Goal: Transaction & Acquisition: Book appointment/travel/reservation

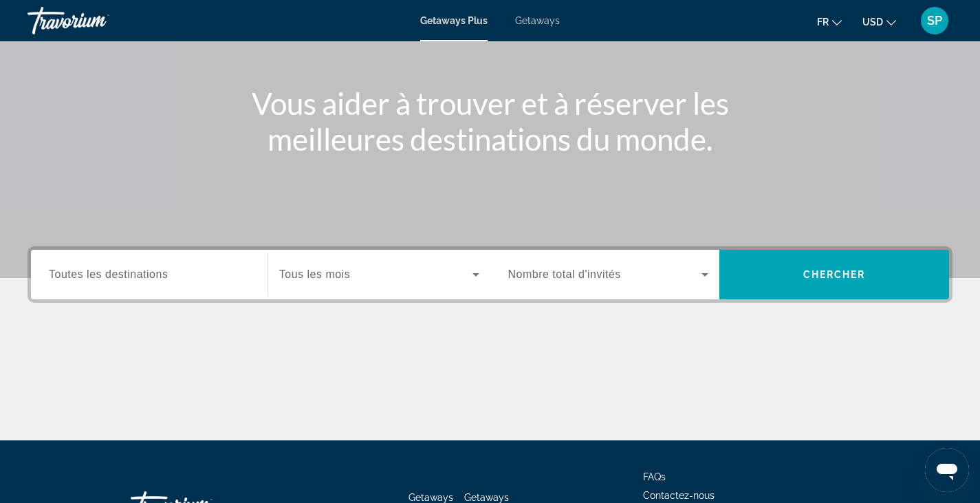
scroll to position [138, 0]
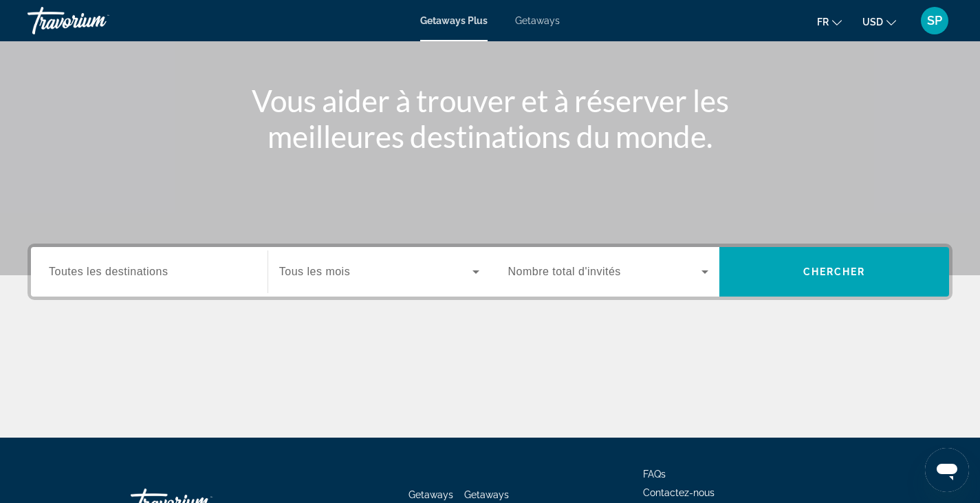
click at [142, 265] on span "Toutes les destinations" at bounding box center [108, 271] width 119 height 12
click at [142, 265] on input "Destination Toutes les destinations" at bounding box center [149, 272] width 201 height 17
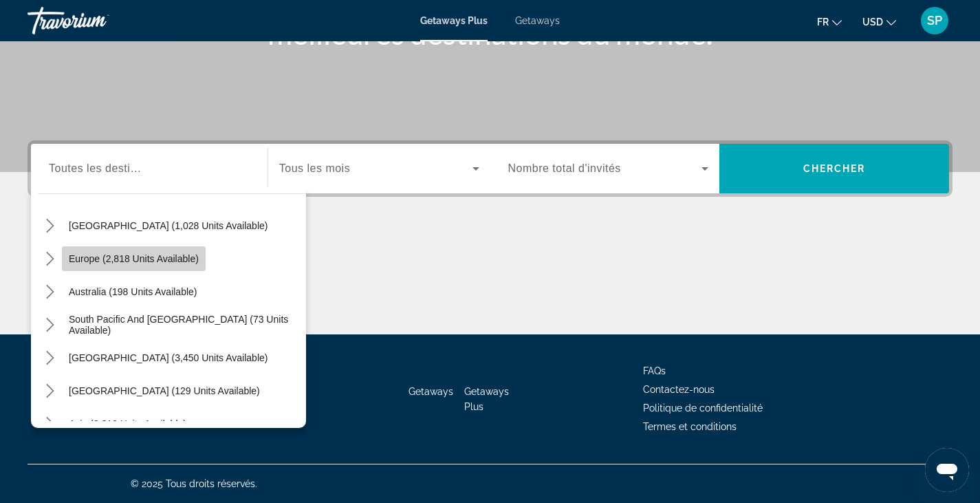
click at [177, 254] on span "Europe (2,818 units available)" at bounding box center [134, 258] width 130 height 11
type input "**********"
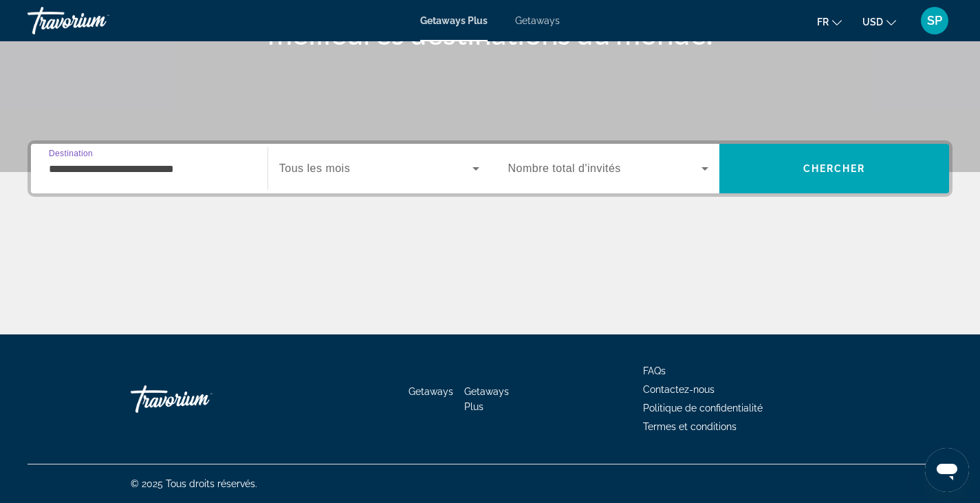
click at [400, 164] on span "Search widget" at bounding box center [375, 168] width 193 height 17
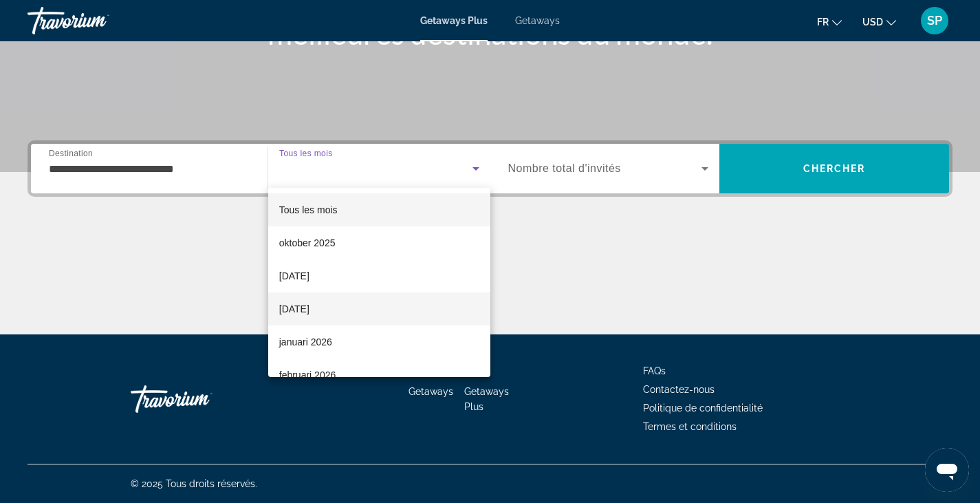
click at [427, 307] on mat-option "[DATE]" at bounding box center [379, 308] width 222 height 33
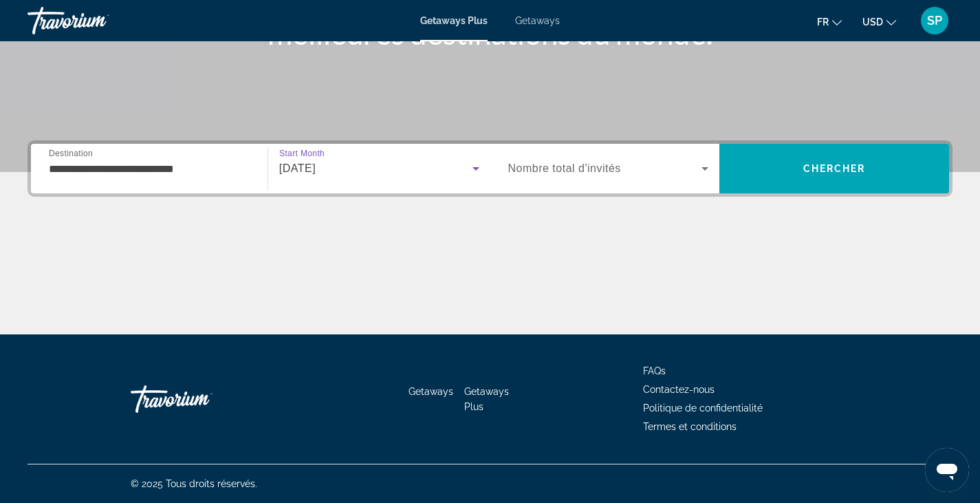
click at [683, 171] on span "Search widget" at bounding box center [605, 168] width 194 height 17
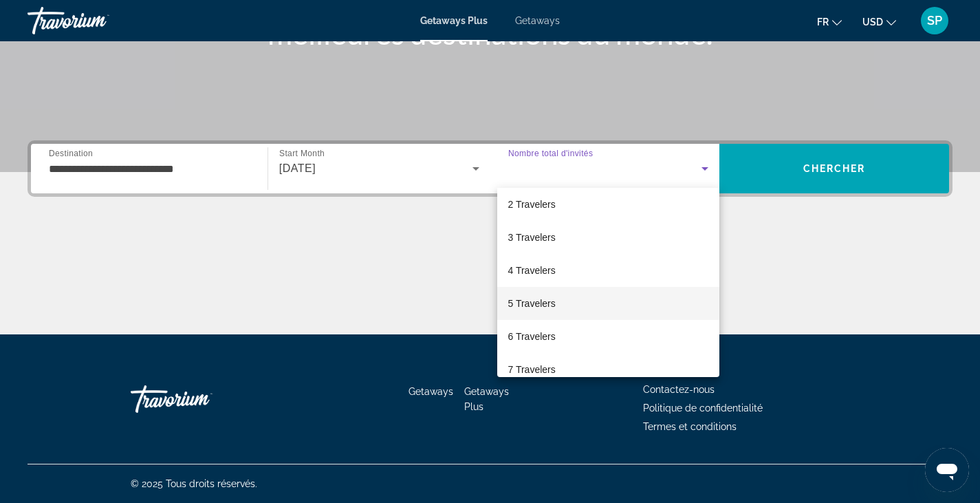
scroll to position [69, 0]
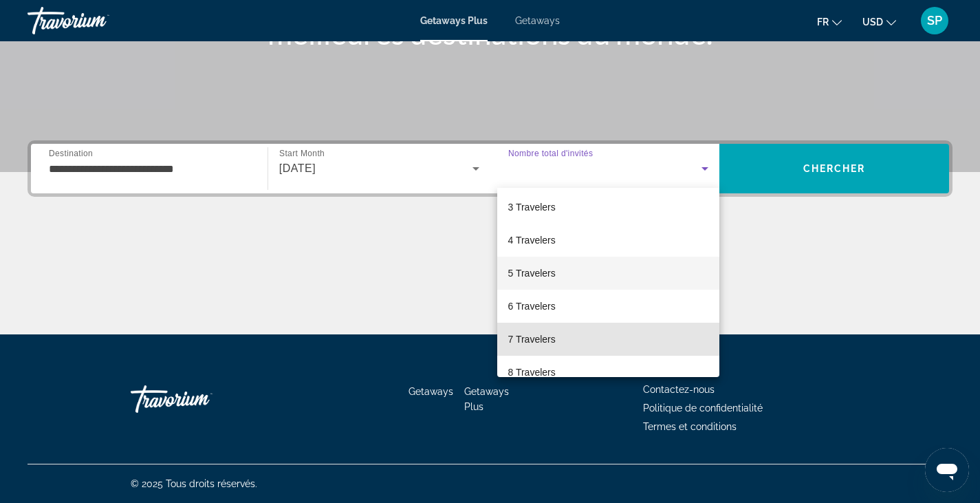
click at [633, 330] on mat-option "7 Travelers" at bounding box center [608, 338] width 223 height 33
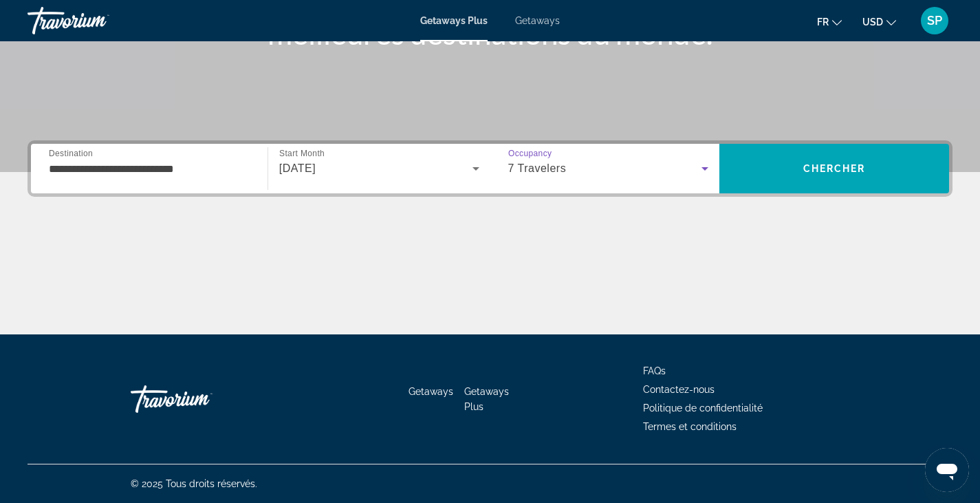
click at [706, 173] on icon "Search widget" at bounding box center [705, 168] width 17 height 17
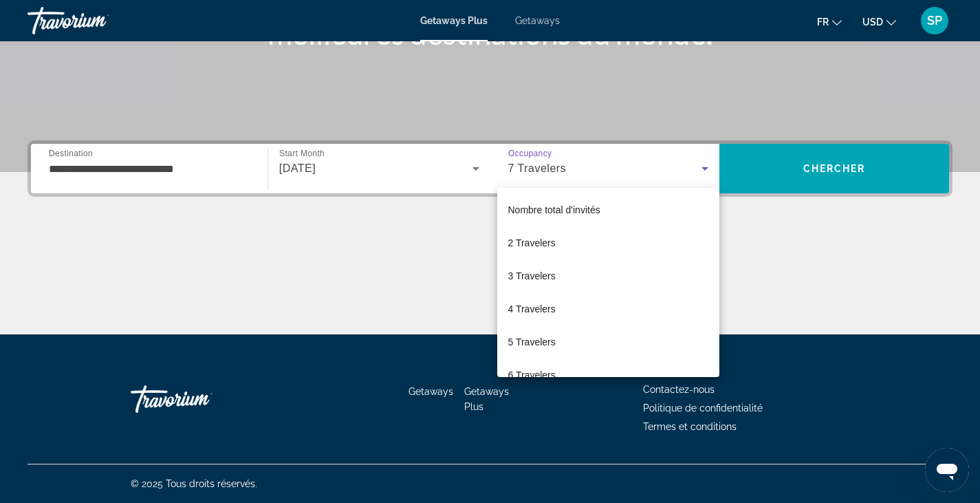
scroll to position [47, 0]
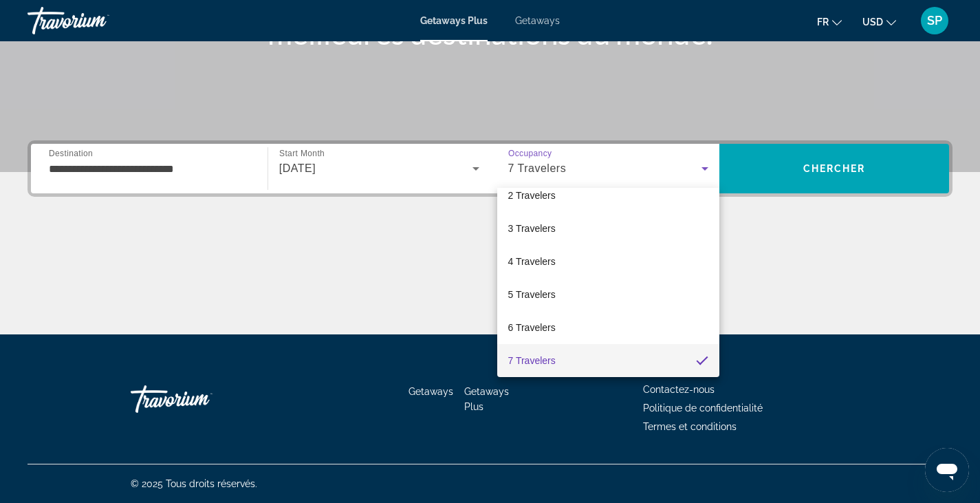
click at [754, 172] on div at bounding box center [490, 251] width 980 height 503
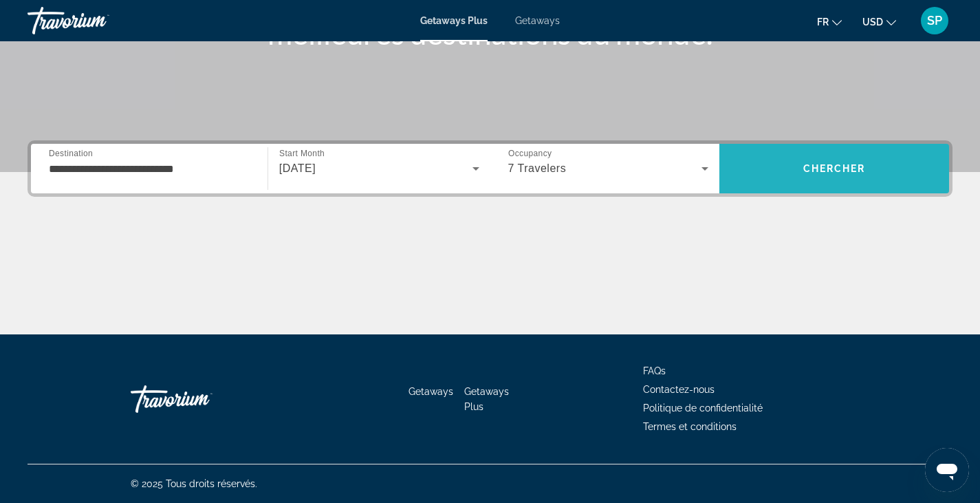
click at [845, 172] on span "Chercher" at bounding box center [834, 168] width 63 height 11
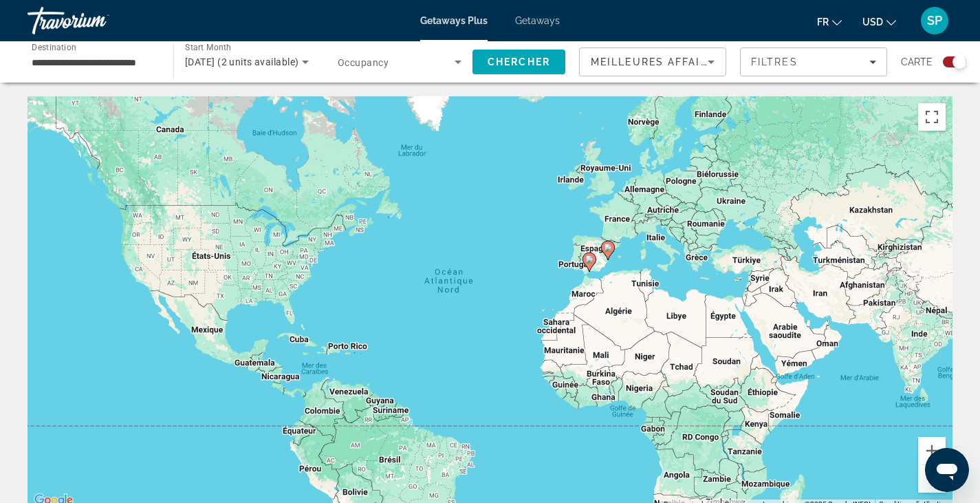
click at [620, 207] on div "Pour activer le glissement avec le clavier, appuyez sur Alt+Entrée. Une fois ce…" at bounding box center [490, 302] width 925 height 413
click at [620, 205] on div "Pour activer le glissement avec le clavier, appuyez sur Alt+Entrée. Une fois ce…" at bounding box center [490, 302] width 925 height 413
click at [619, 204] on div "Pour activer le glissement avec le clavier, appuyez sur Alt+Entrée. Une fois ce…" at bounding box center [490, 302] width 925 height 413
click at [924, 446] on button "Zoom avant" at bounding box center [932, 451] width 28 height 28
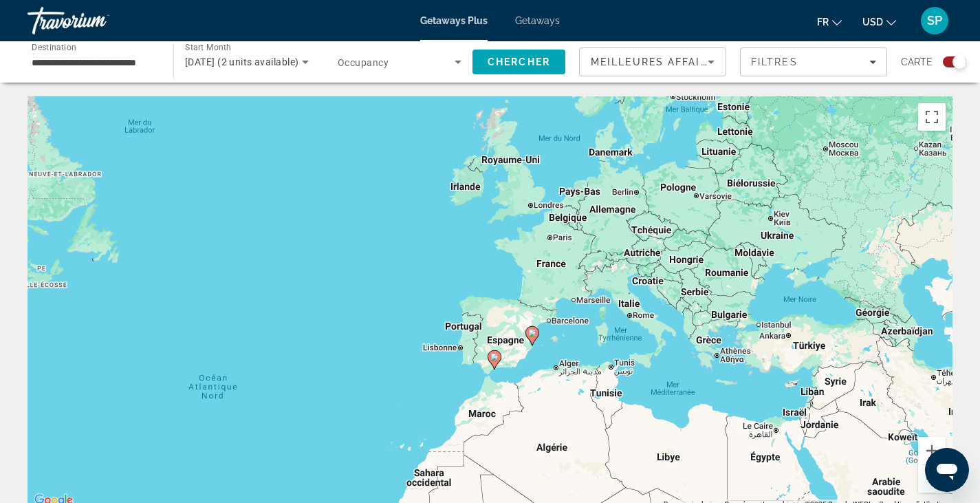
drag, startPoint x: 813, startPoint y: 235, endPoint x: 587, endPoint y: 384, distance: 271.2
click at [592, 382] on div "Pour activer le glissement avec le clavier, appuyez sur Alt+Entrée. Une fois ce…" at bounding box center [490, 302] width 925 height 413
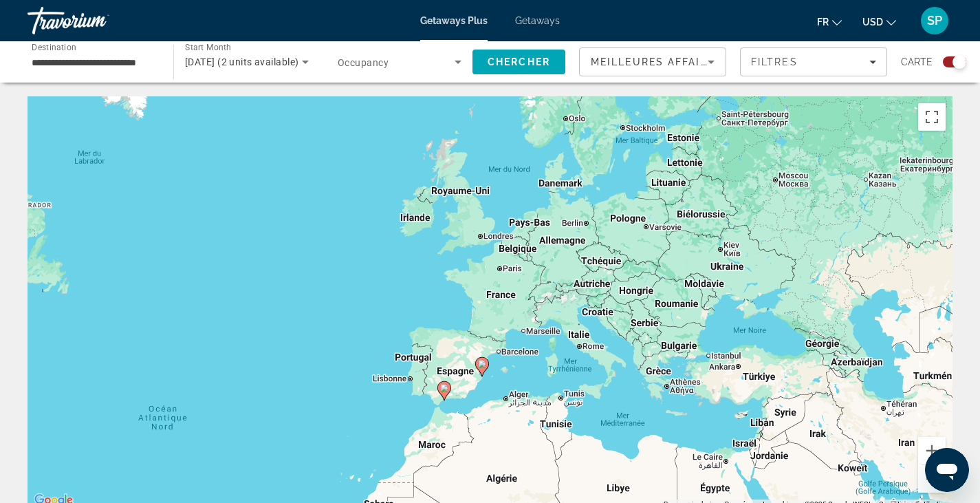
click at [487, 365] on icon "Main content" at bounding box center [481, 367] width 12 height 18
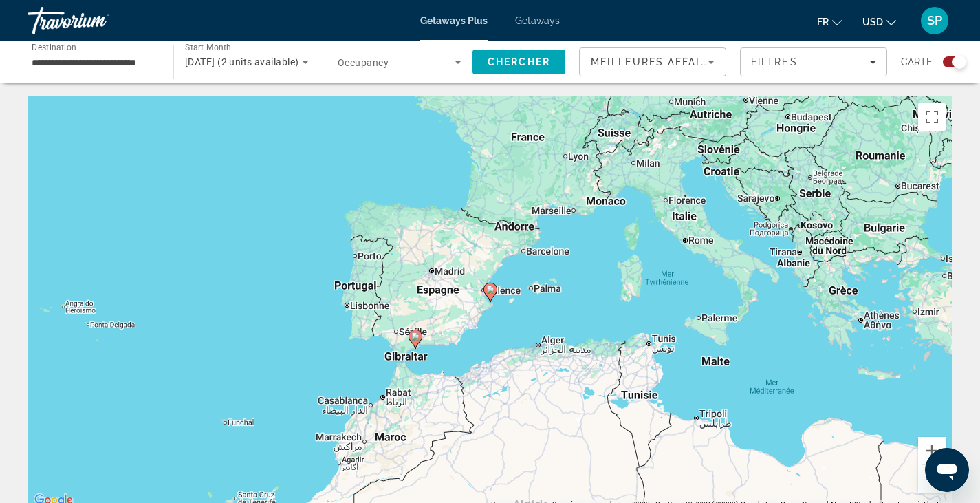
click at [494, 287] on icon "Main content" at bounding box center [489, 292] width 12 height 18
type input "**********"
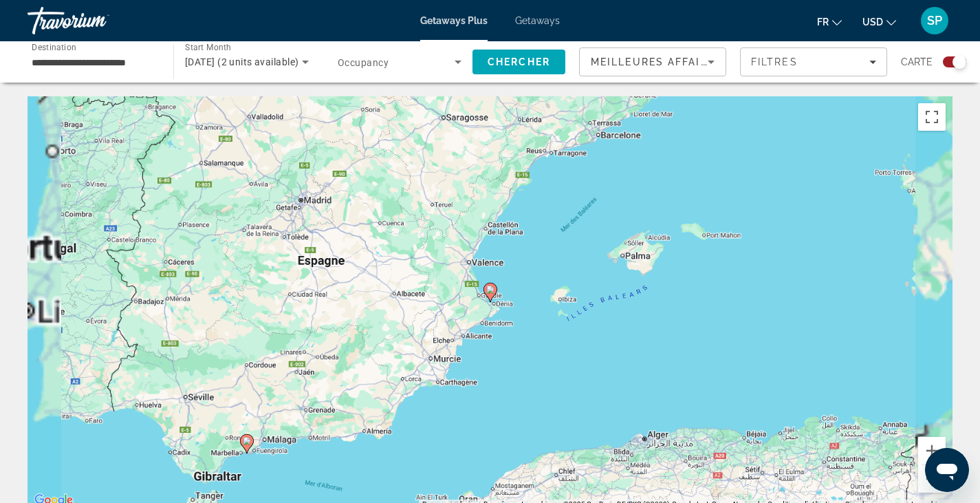
click at [494, 286] on icon "Main content" at bounding box center [489, 292] width 12 height 18
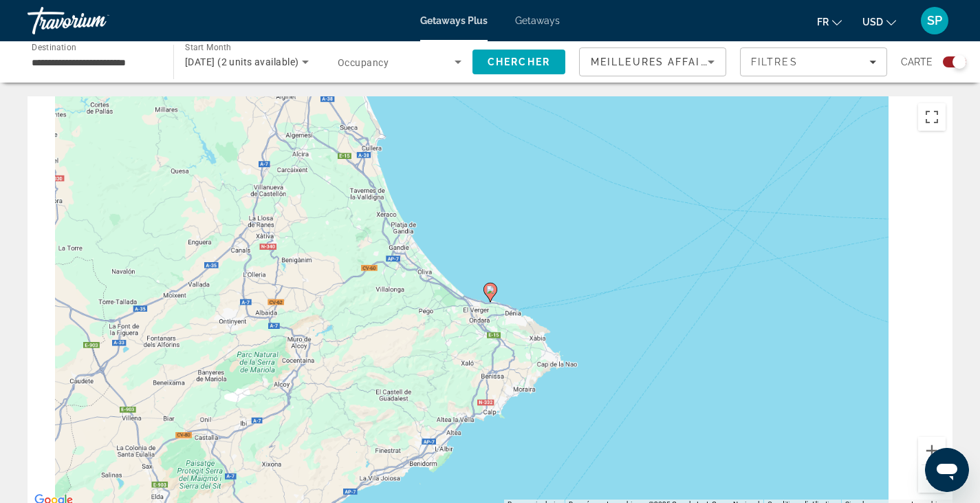
click at [493, 292] on image "Main content" at bounding box center [490, 289] width 8 height 8
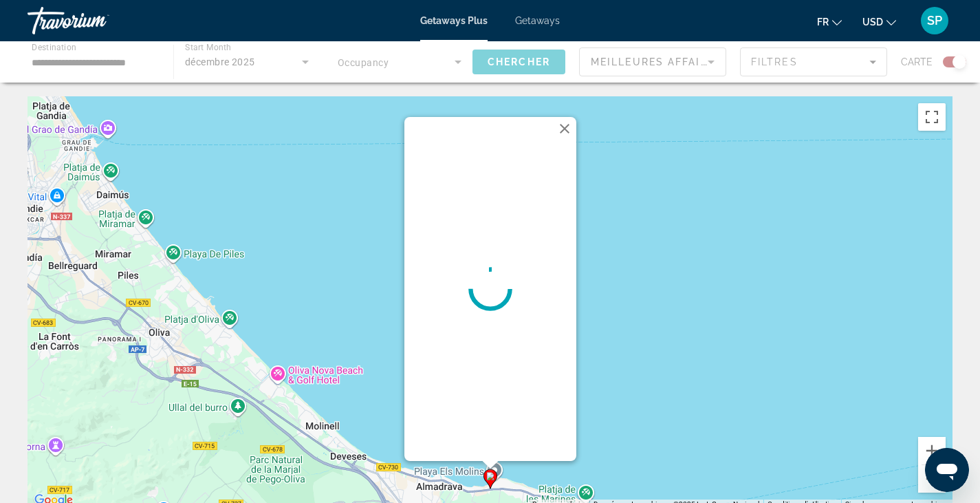
click at [566, 131] on button "Fermer" at bounding box center [564, 128] width 21 height 21
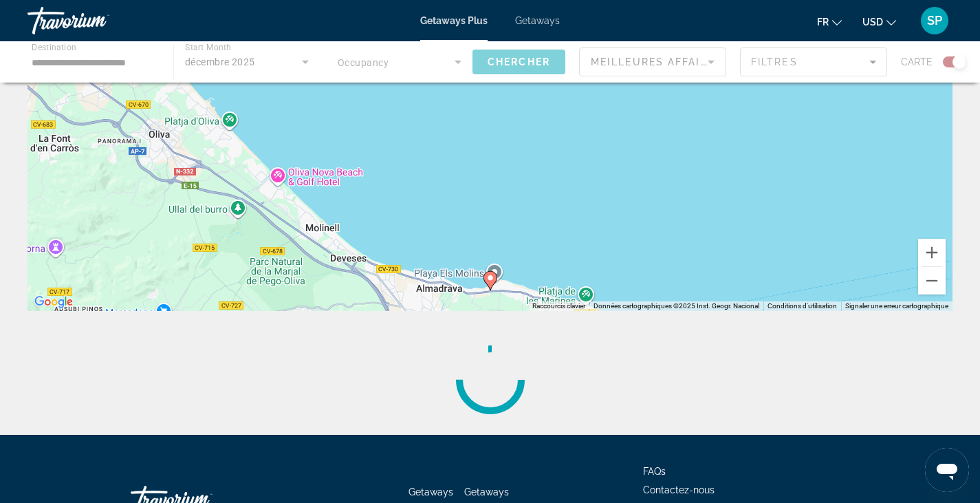
scroll to position [206, 0]
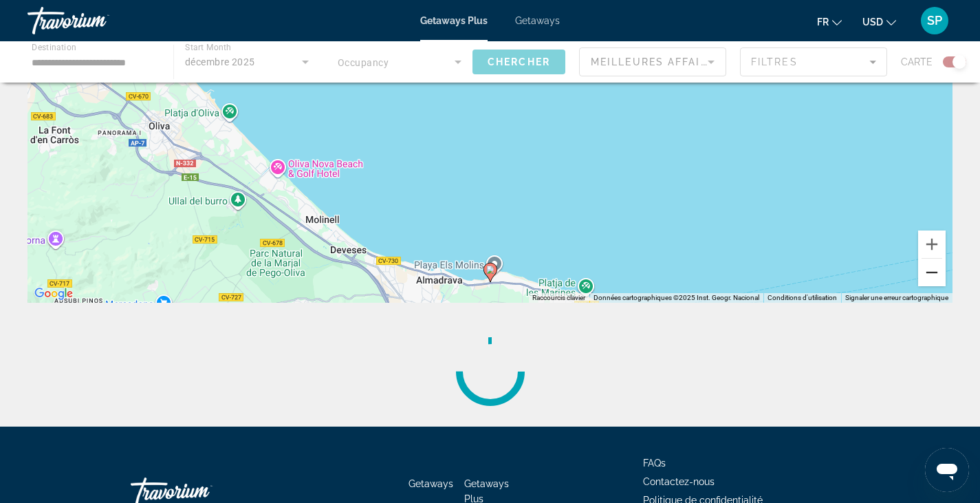
click at [932, 279] on button "Zoom arrière" at bounding box center [932, 273] width 28 height 28
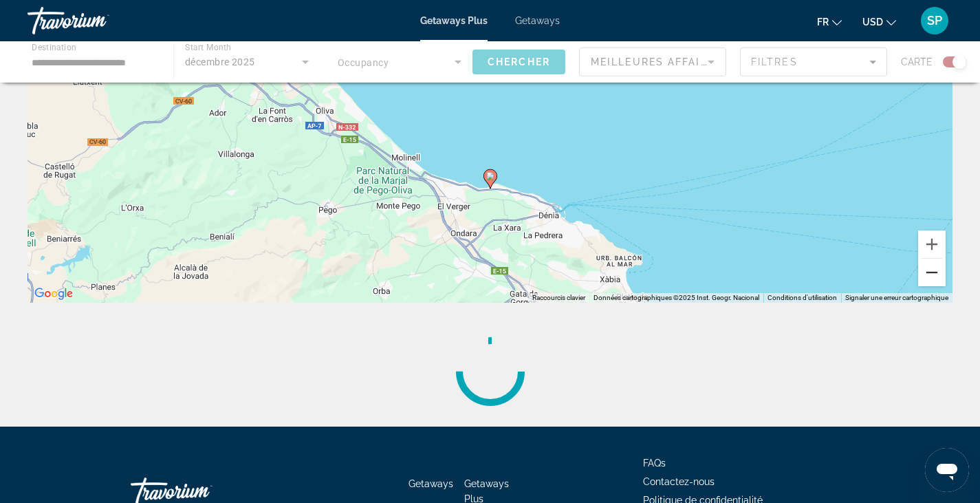
click at [932, 279] on button "Zoom arrière" at bounding box center [932, 273] width 28 height 28
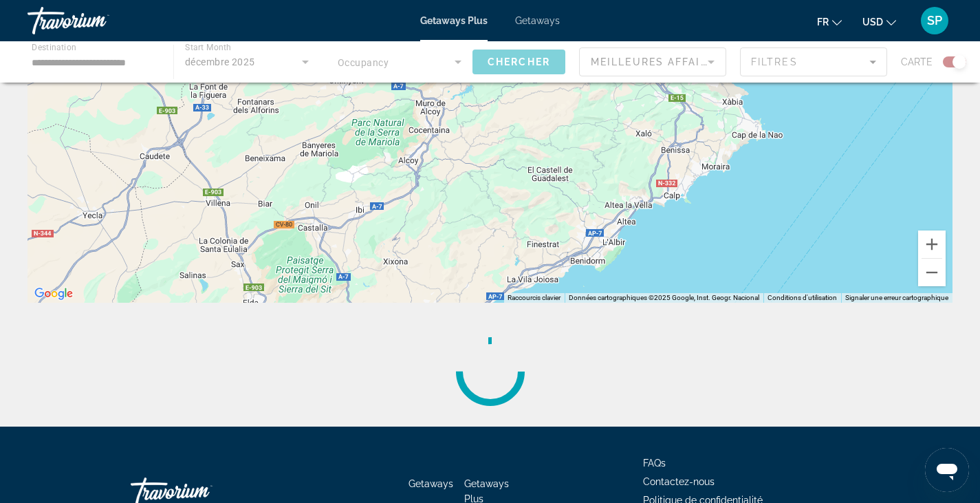
drag, startPoint x: 424, startPoint y: 261, endPoint x: 693, endPoint y: 127, distance: 301.4
click at [693, 127] on div "Pour activer le glissement avec le clavier, appuyez sur Alt+Entrée. Une fois ce…" at bounding box center [490, 96] width 925 height 413
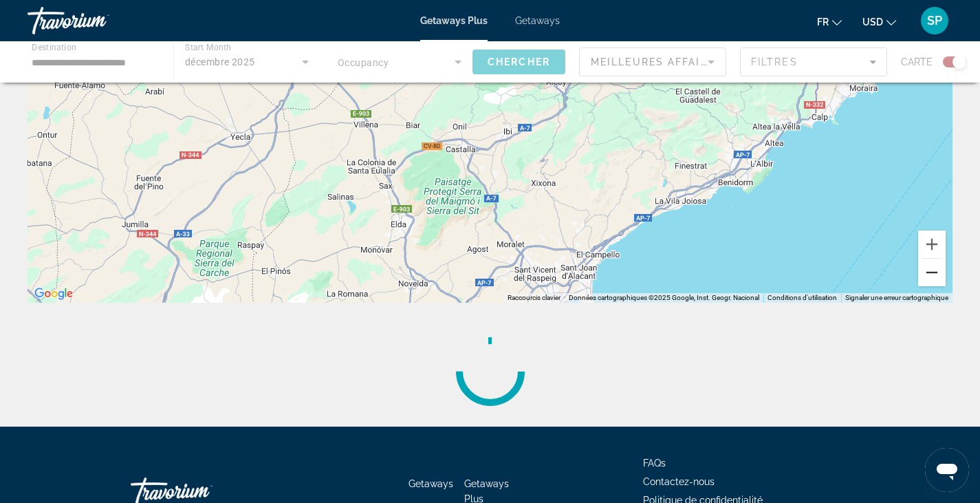
click at [932, 276] on button "Zoom arrière" at bounding box center [932, 273] width 28 height 28
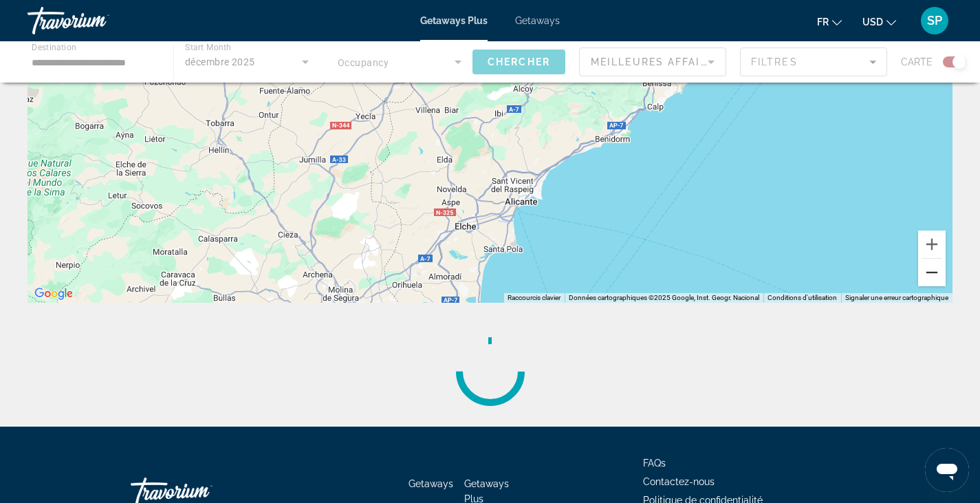
click at [932, 276] on button "Zoom arrière" at bounding box center [932, 273] width 28 height 28
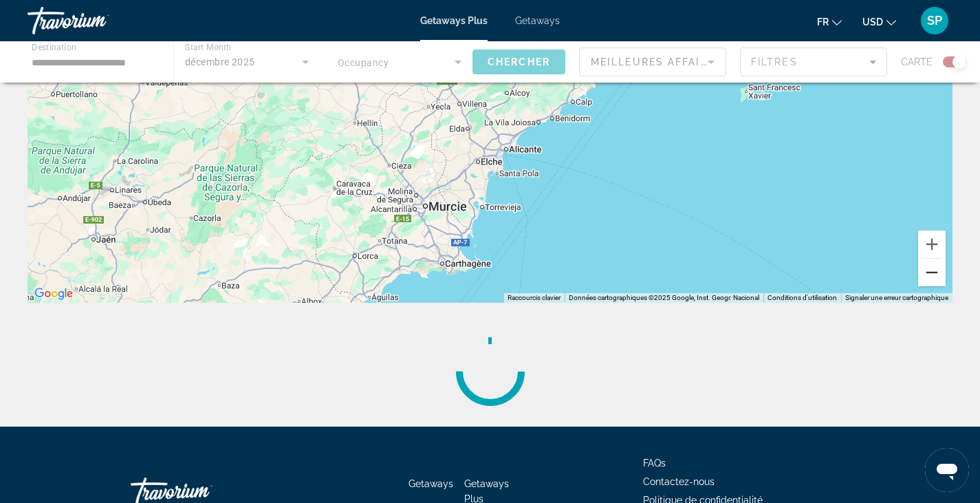
click at [932, 276] on button "Zoom arrière" at bounding box center [932, 273] width 28 height 28
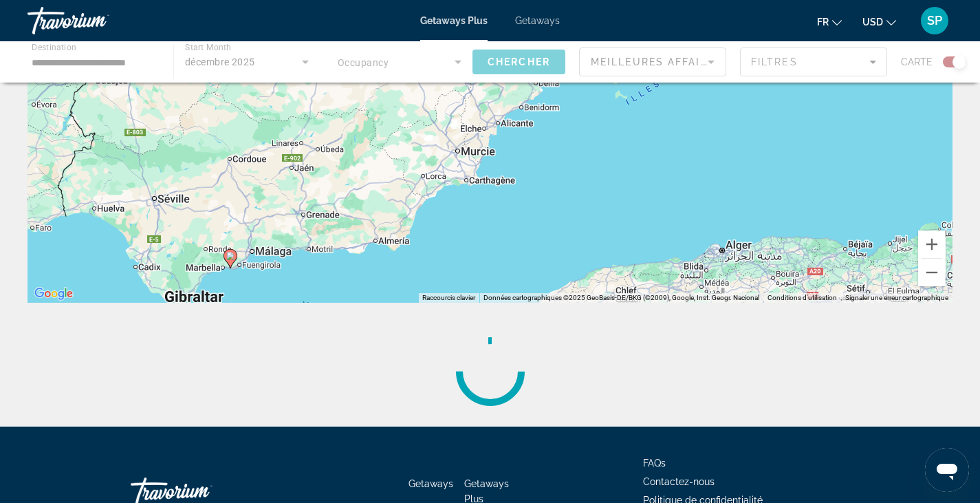
click at [229, 257] on image "Main content" at bounding box center [230, 256] width 8 height 8
click at [536, 18] on span "Getaways" at bounding box center [537, 20] width 45 height 11
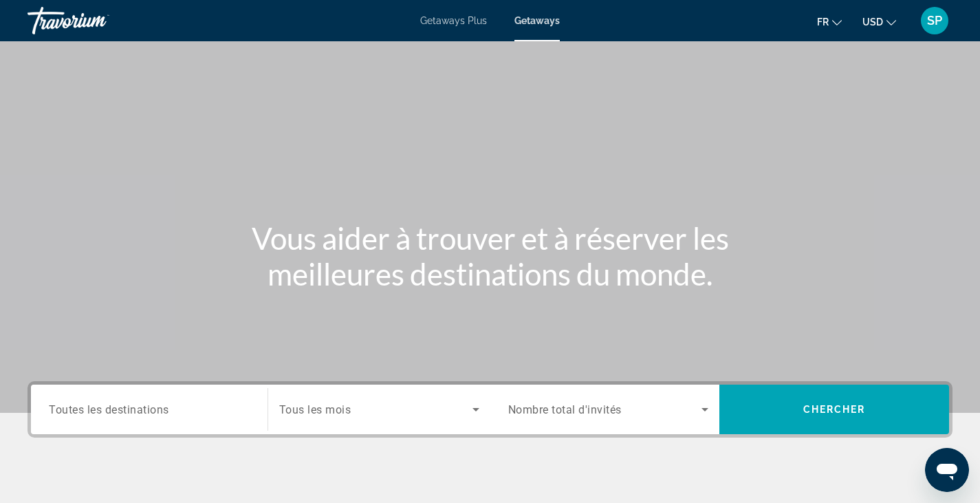
click at [353, 411] on span "Search widget" at bounding box center [375, 409] width 193 height 17
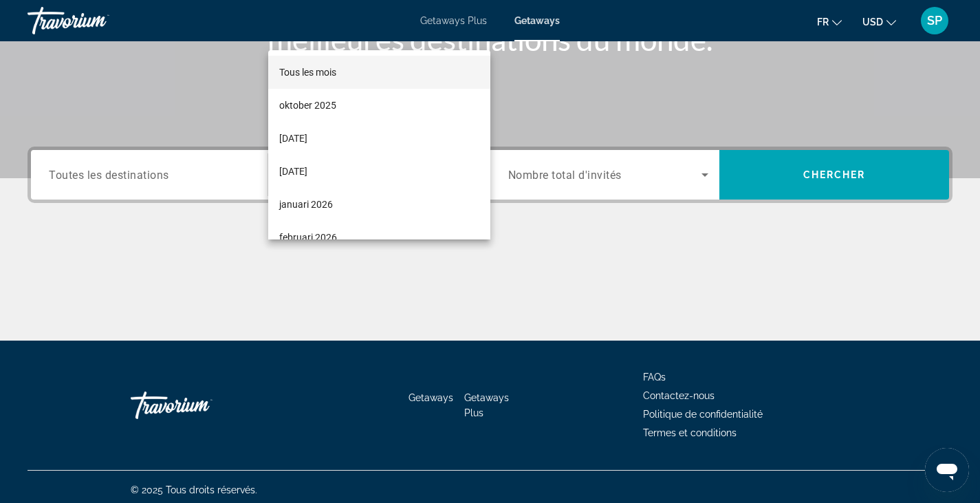
scroll to position [241, 0]
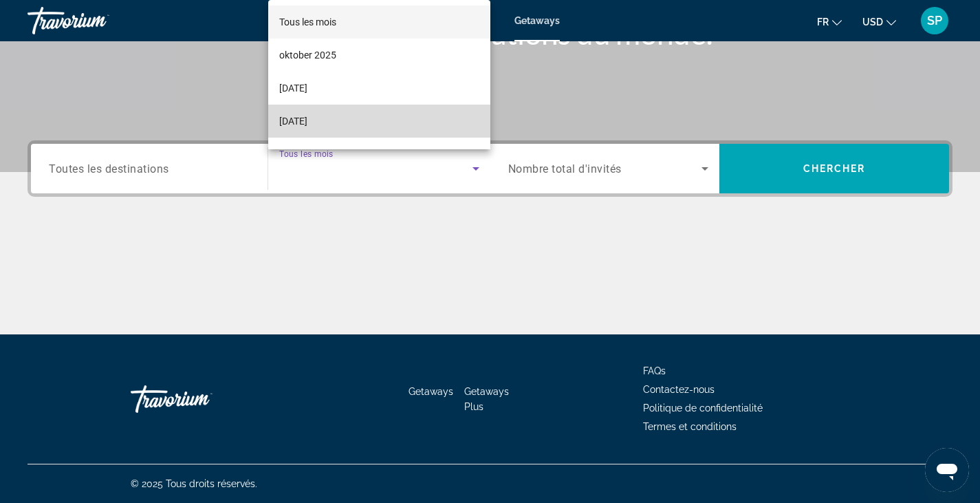
click at [386, 125] on mat-option "[DATE]" at bounding box center [379, 121] width 222 height 33
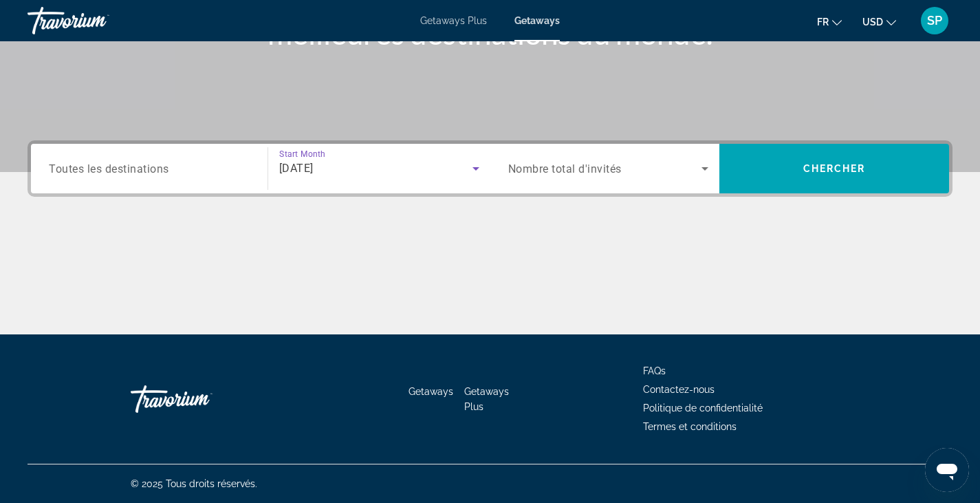
click at [569, 170] on span "Nombre total d'invités" at bounding box center [564, 168] width 113 height 13
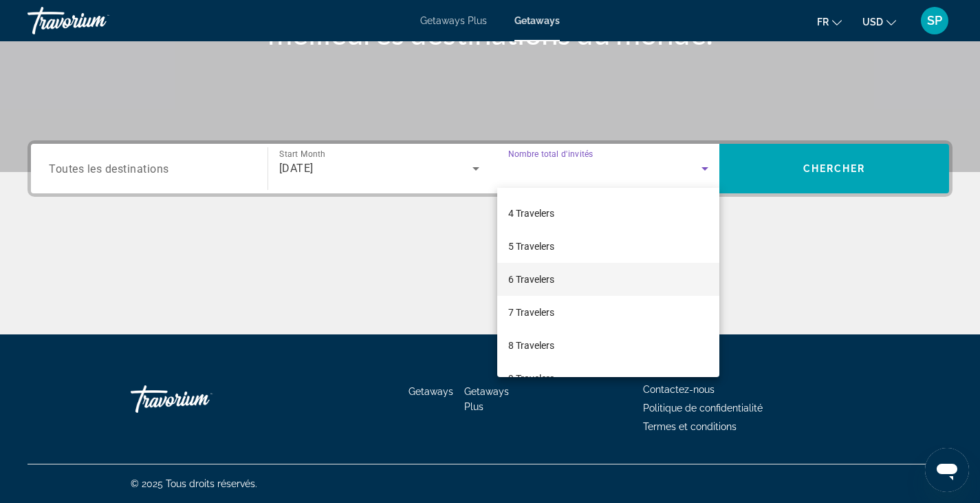
scroll to position [138, 0]
click at [577, 270] on mat-option "7 Travelers" at bounding box center [608, 270] width 223 height 33
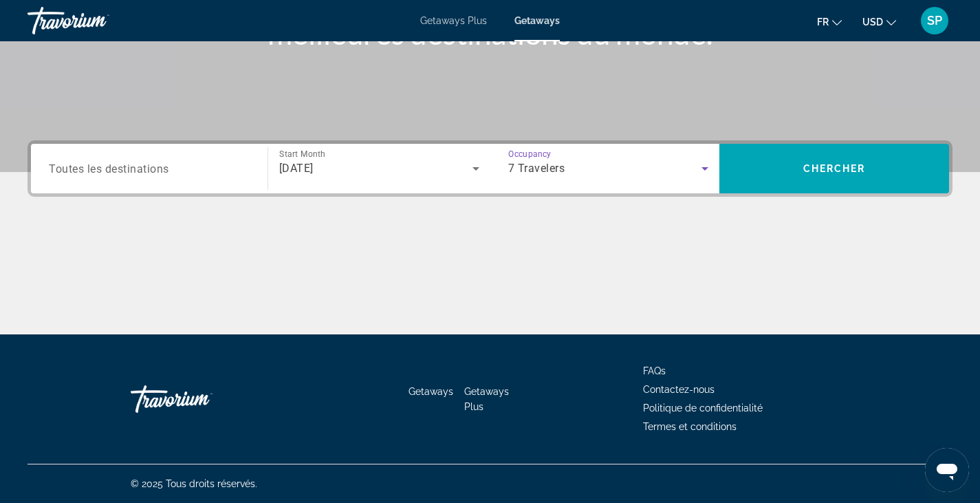
click at [118, 177] on div "Search widget" at bounding box center [149, 168] width 201 height 39
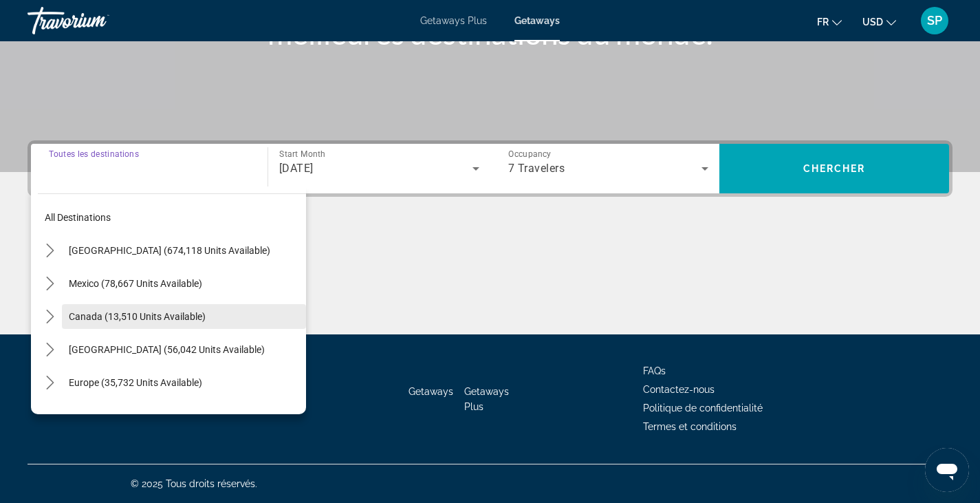
scroll to position [69, 0]
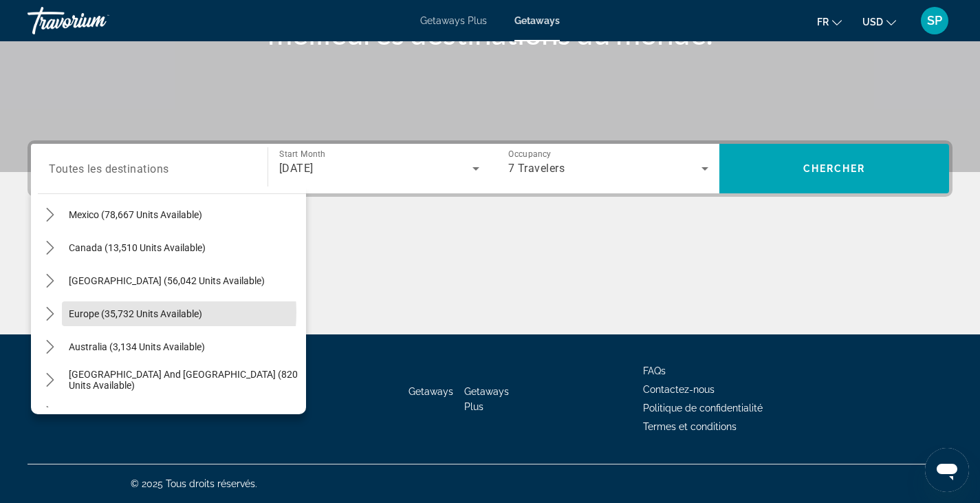
click at [130, 311] on span "Europe (35,732 units available)" at bounding box center [135, 313] width 133 height 11
type input "**********"
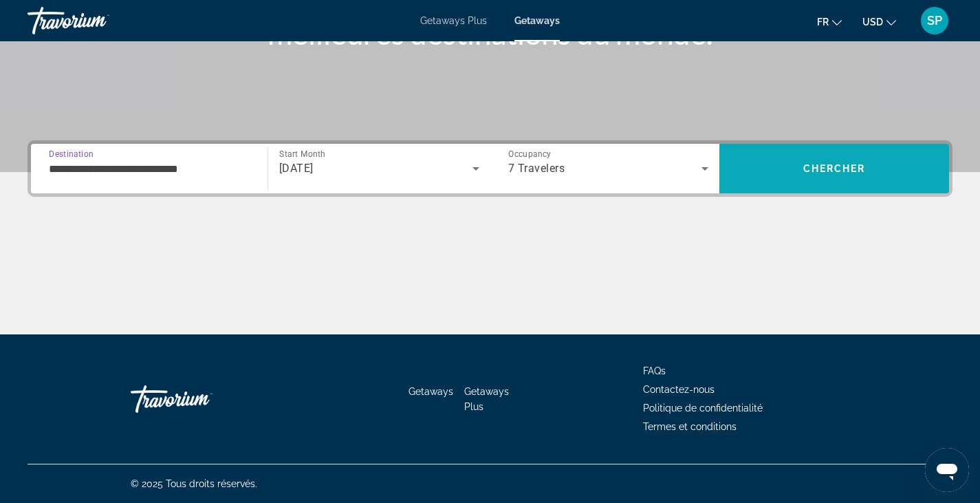
click at [795, 179] on span "Search" at bounding box center [834, 168] width 230 height 33
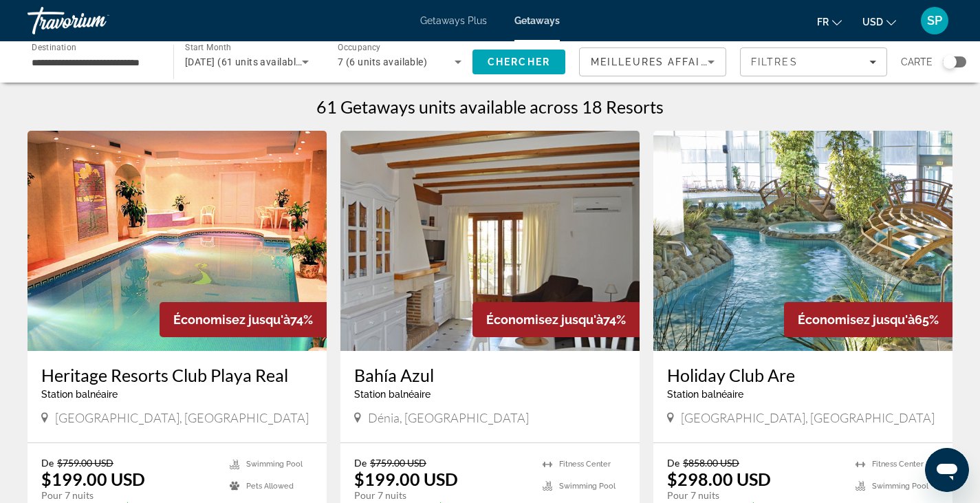
click at [960, 64] on div "Search widget" at bounding box center [954, 61] width 23 height 11
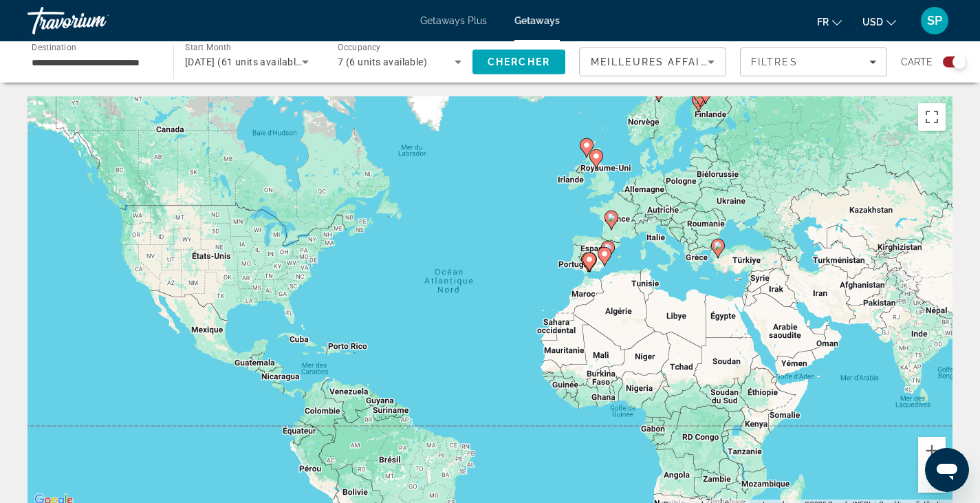
click at [630, 187] on div "Pour activer le glissement avec le clavier, appuyez sur Alt+Entrée. Une fois ce…" at bounding box center [490, 302] width 925 height 413
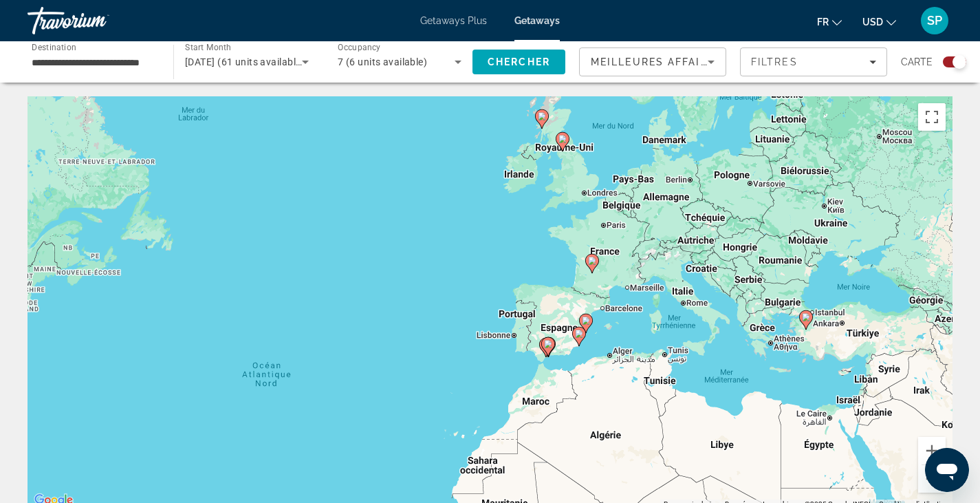
click at [594, 260] on image "Main content" at bounding box center [592, 260] width 8 height 8
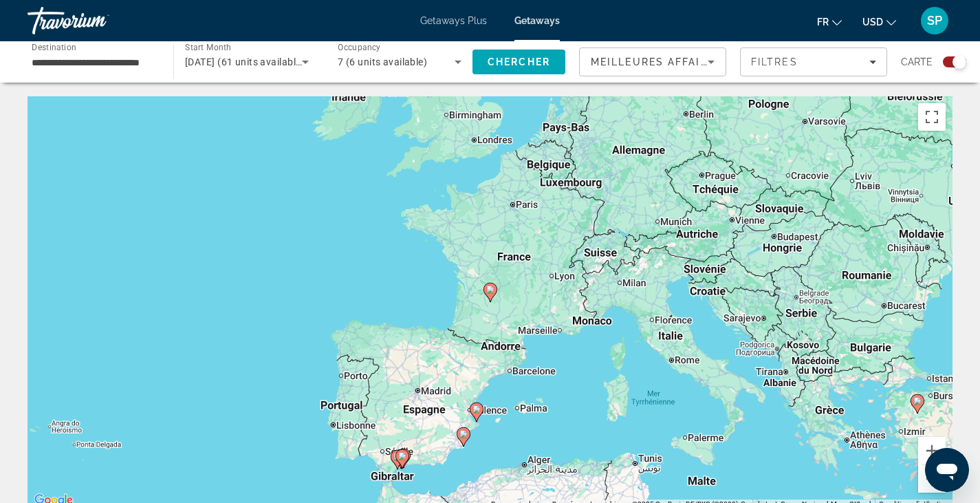
click at [488, 292] on image "Main content" at bounding box center [490, 289] width 8 height 8
type input "**********"
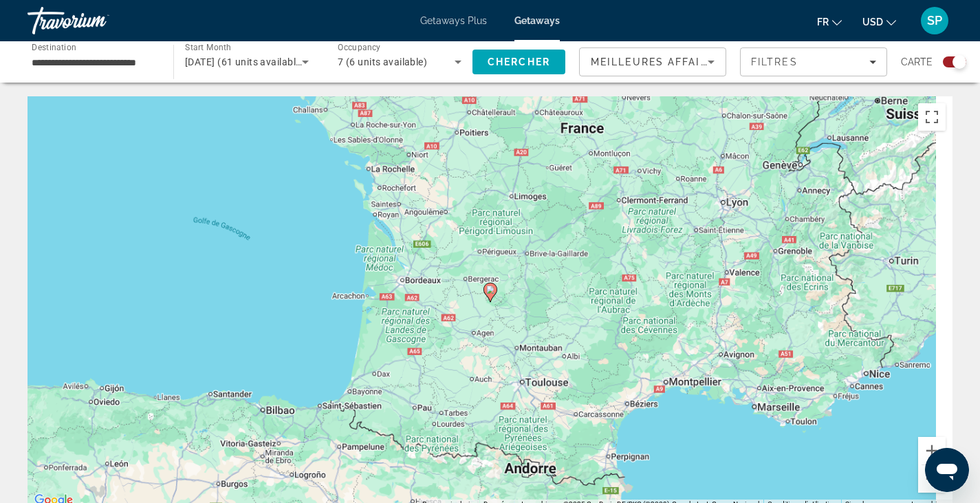
click at [488, 292] on image "Main content" at bounding box center [490, 289] width 8 height 8
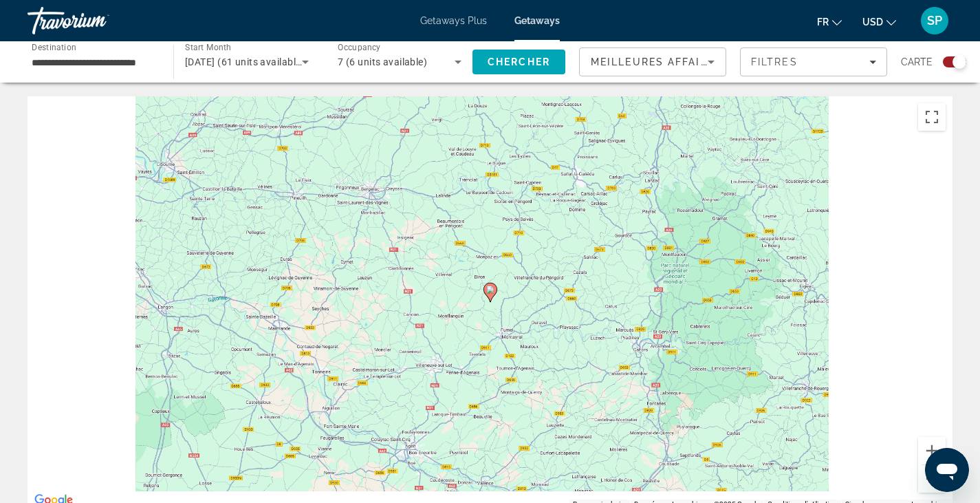
click at [488, 292] on image "Main content" at bounding box center [490, 289] width 8 height 8
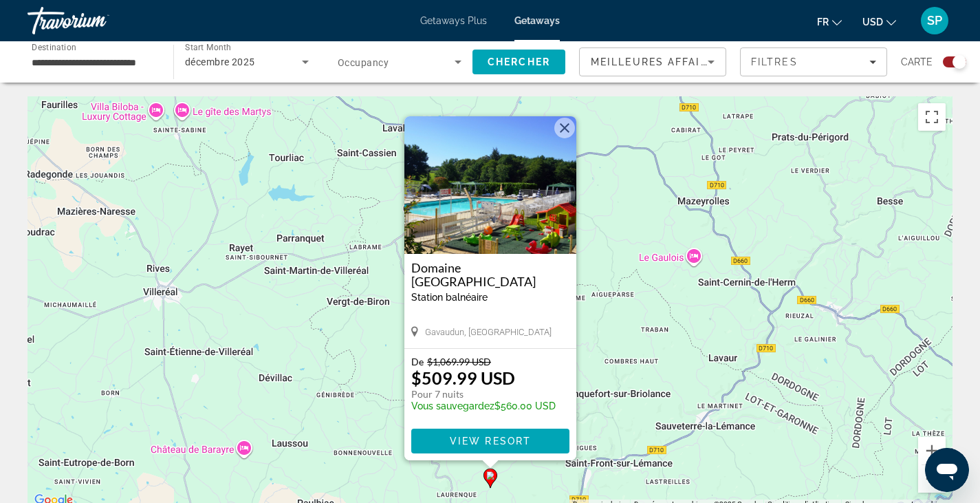
click at [565, 127] on button "Fermer" at bounding box center [564, 128] width 21 height 21
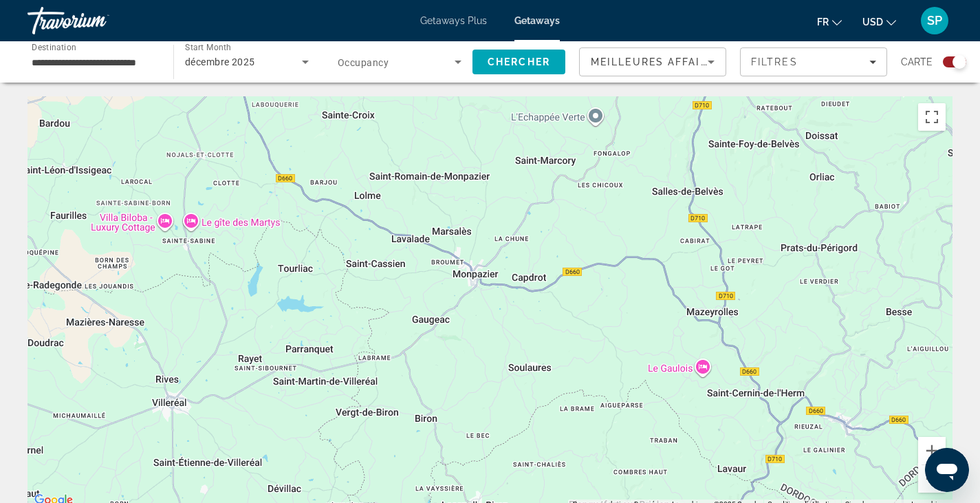
drag, startPoint x: 561, startPoint y: 178, endPoint x: 570, endPoint y: 245, distance: 68.0
click at [570, 245] on div "Pour activer le glissement avec le clavier, appuyez sur Alt+Entrée. Une fois ce…" at bounding box center [490, 302] width 925 height 413
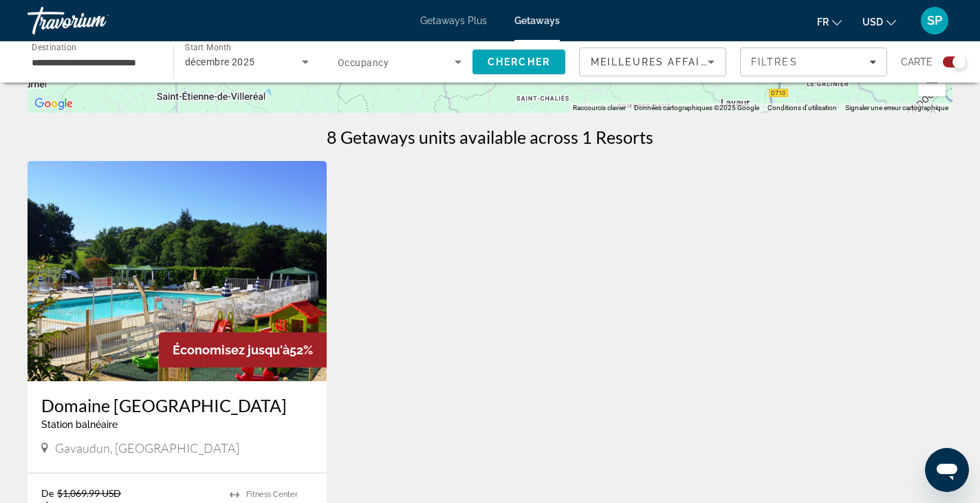
scroll to position [138, 0]
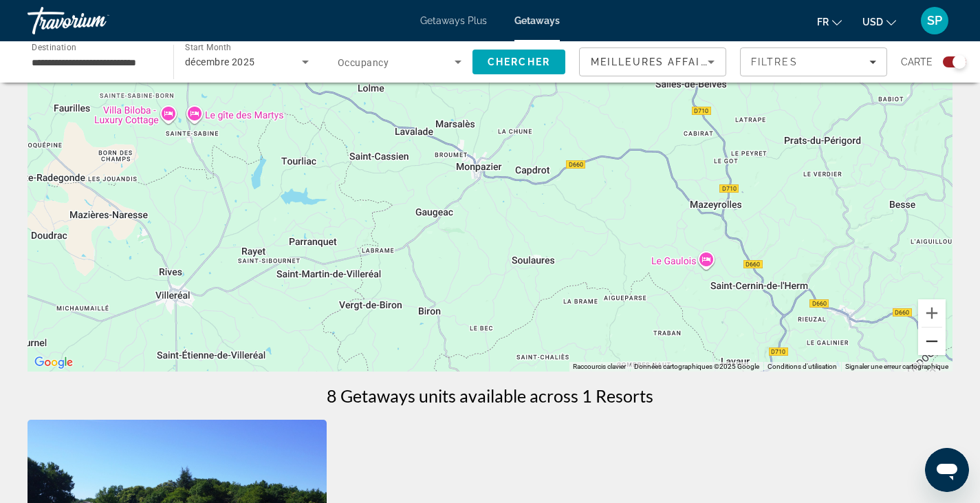
click at [924, 342] on button "Zoom arrière" at bounding box center [932, 341] width 28 height 28
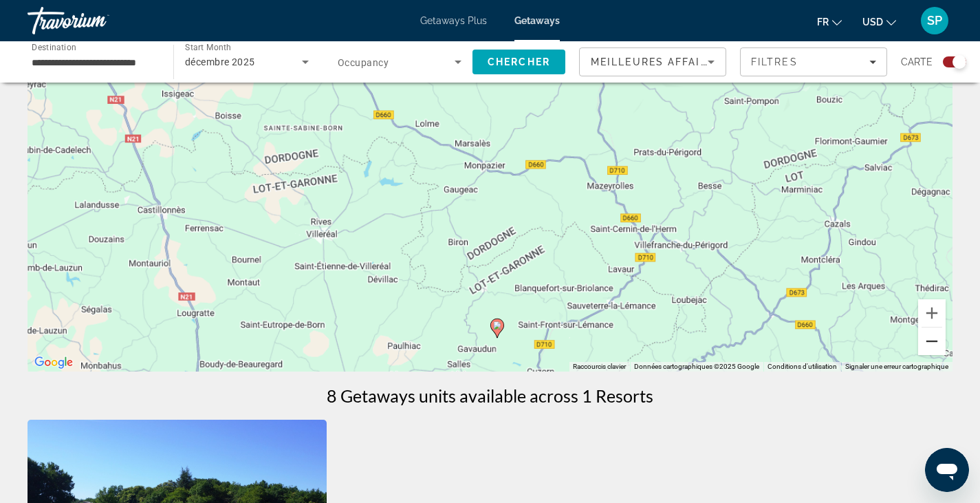
click at [924, 344] on button "Zoom arrière" at bounding box center [932, 341] width 28 height 28
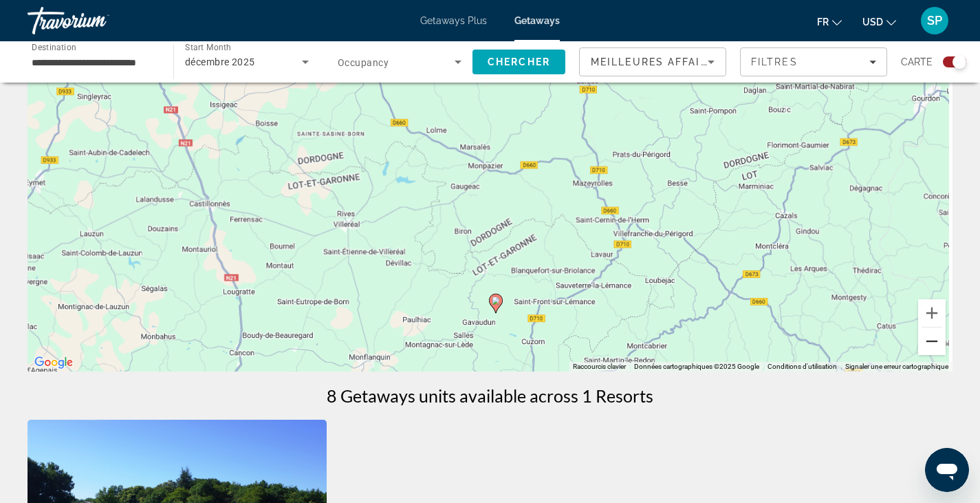
click at [924, 344] on button "Zoom arrière" at bounding box center [932, 341] width 28 height 28
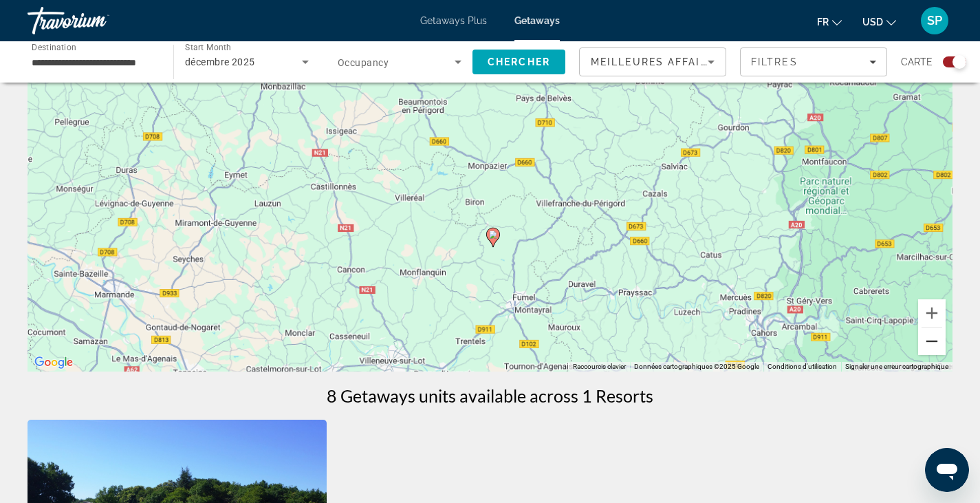
click at [924, 344] on button "Zoom arrière" at bounding box center [932, 341] width 28 height 28
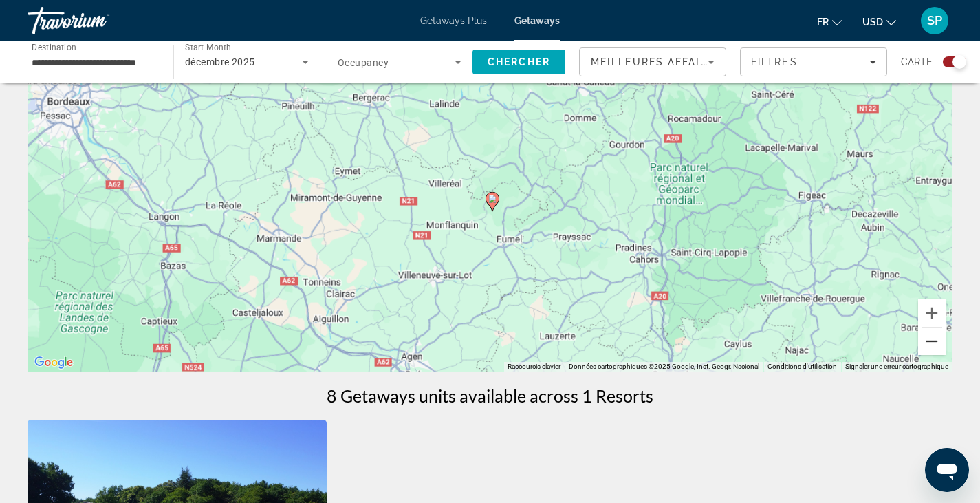
click at [924, 344] on button "Zoom arrière" at bounding box center [932, 341] width 28 height 28
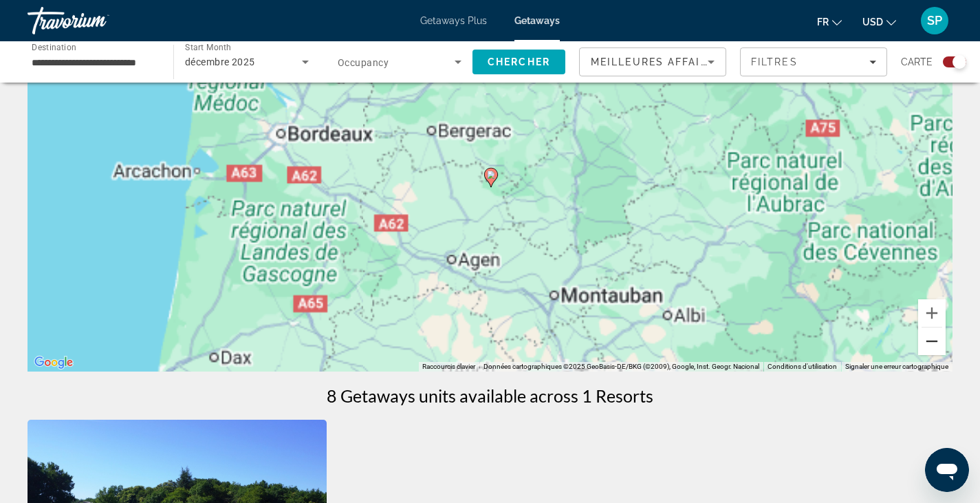
click at [924, 344] on button "Zoom arrière" at bounding box center [932, 341] width 28 height 28
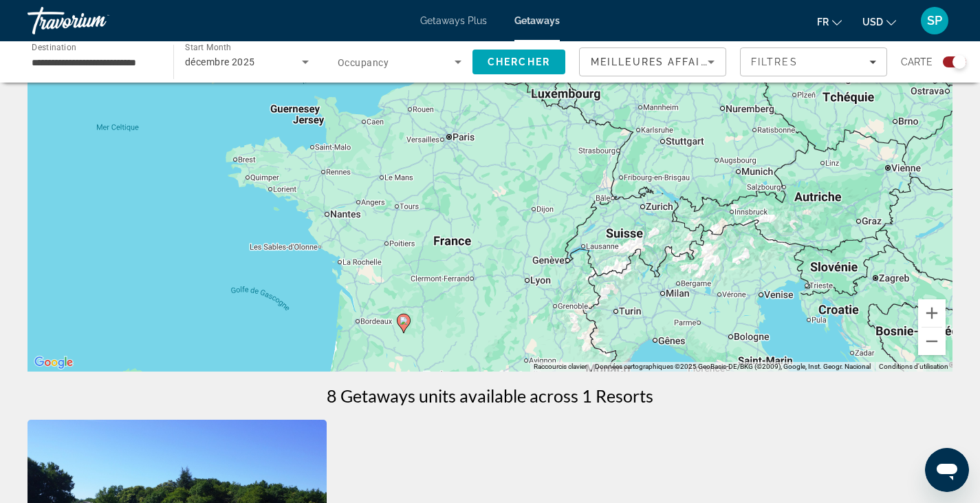
drag, startPoint x: 529, startPoint y: 155, endPoint x: 448, endPoint y: 314, distance: 179.0
click at [433, 333] on div "Pour activer le glissement avec le clavier, appuyez sur Alt+Entrée. Une fois ce…" at bounding box center [490, 165] width 925 height 413
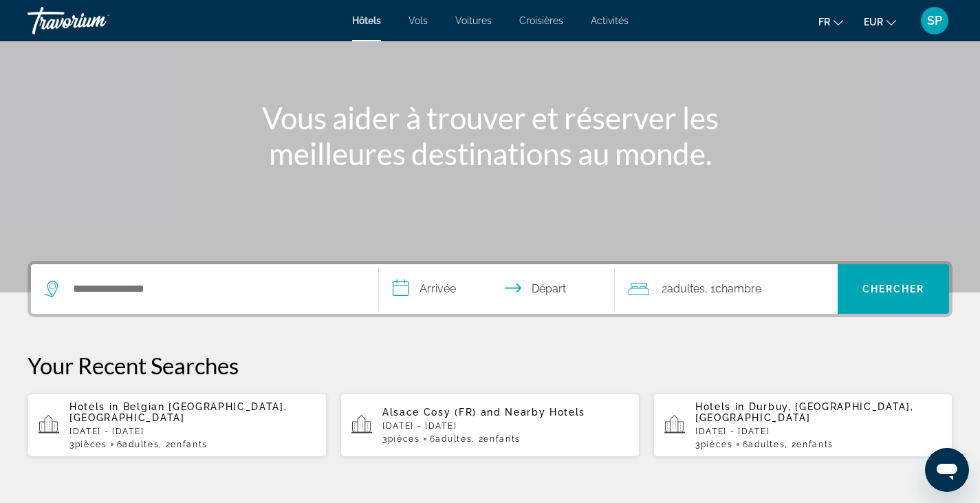
scroll to position [275, 0]
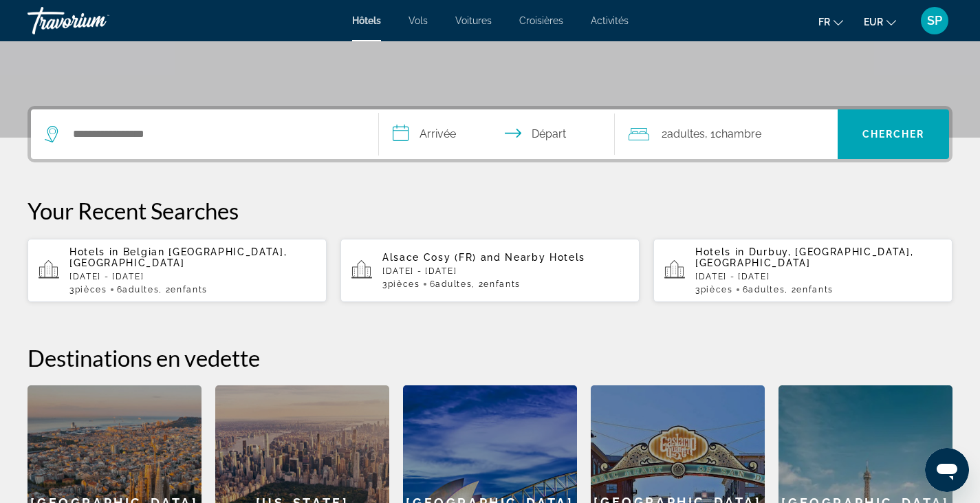
click at [661, 126] on span "2 Adulte Adultes" at bounding box center [682, 133] width 43 height 19
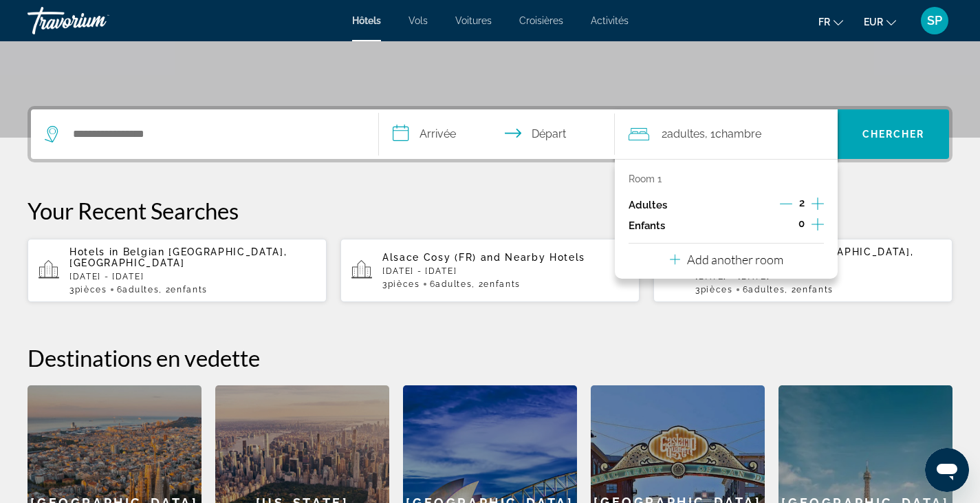
scroll to position [336, 0]
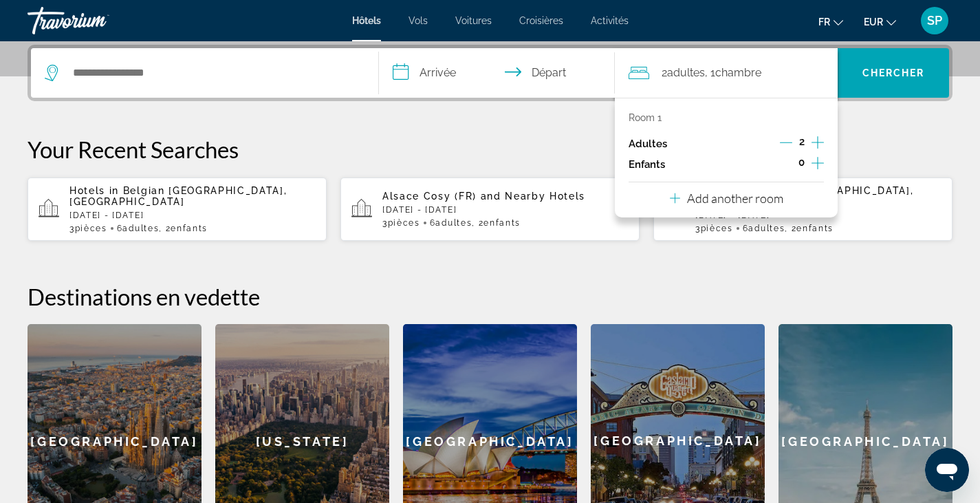
click at [730, 198] on p "Add another room" at bounding box center [735, 197] width 96 height 15
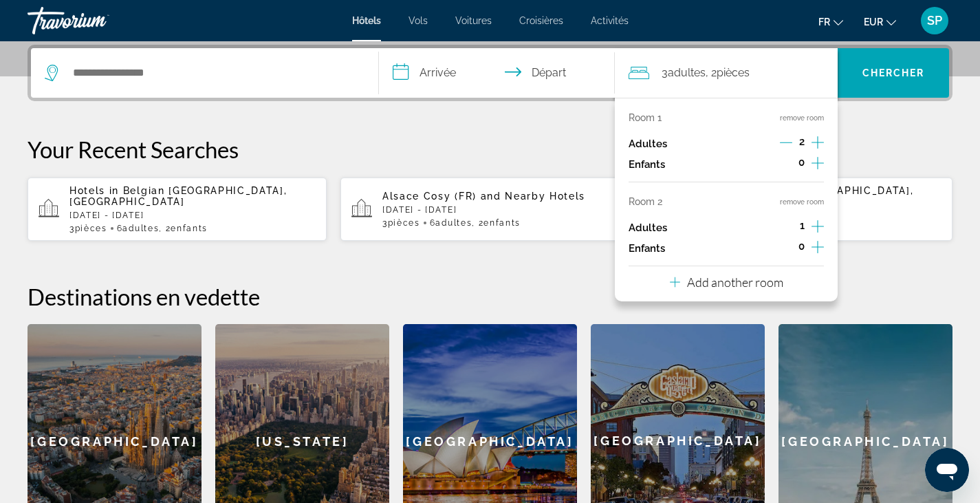
click at [818, 226] on icon "Increment adults" at bounding box center [817, 226] width 12 height 12
click at [782, 281] on div "Room 1 remove room Adultes 2 Enfants 0 Room 2 remove room Adultes 2 Enfants 0 A…" at bounding box center [726, 200] width 223 height 204
click at [680, 283] on div "Add another room" at bounding box center [726, 282] width 113 height 17
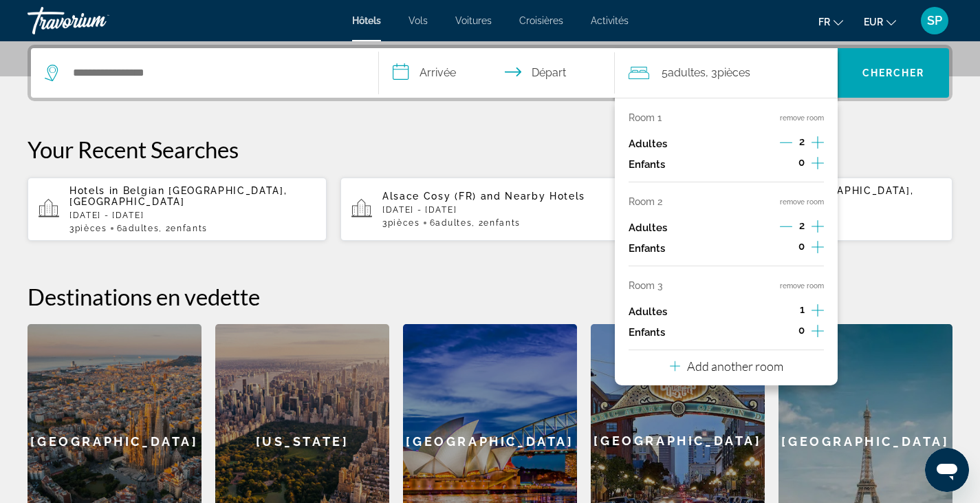
click at [816, 307] on icon "Increment adults" at bounding box center [817, 310] width 12 height 17
click at [431, 78] on input "**********" at bounding box center [500, 75] width 242 height 54
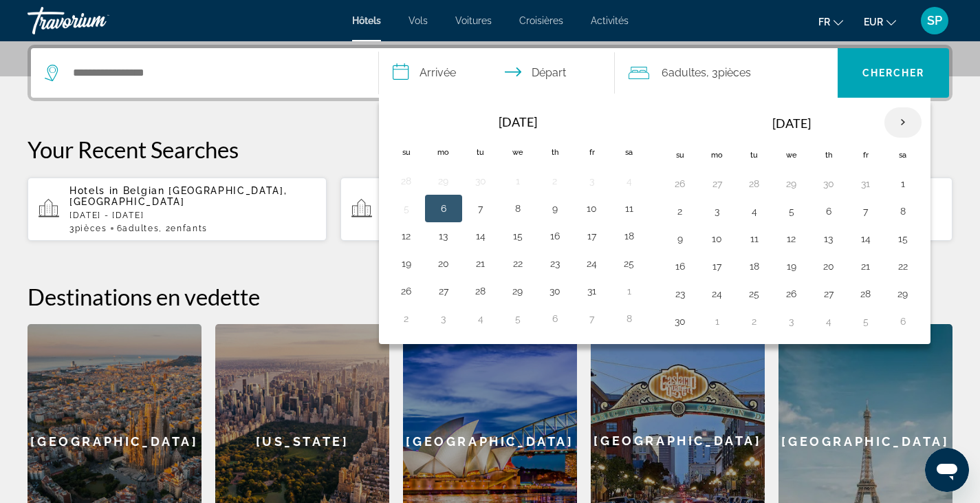
click at [899, 120] on th "Next month" at bounding box center [902, 122] width 37 height 30
click at [827, 265] on button "25" at bounding box center [829, 265] width 22 height 19
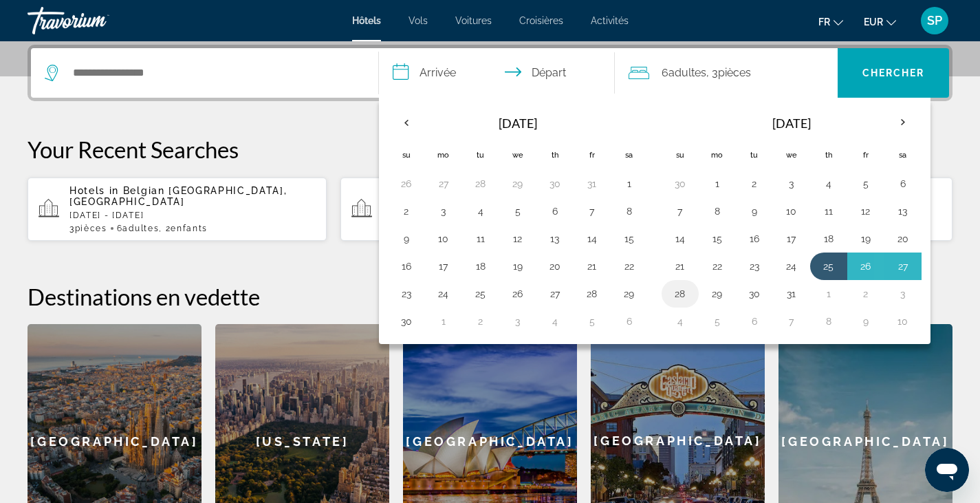
click at [682, 294] on button "28" at bounding box center [680, 293] width 22 height 19
type input "**********"
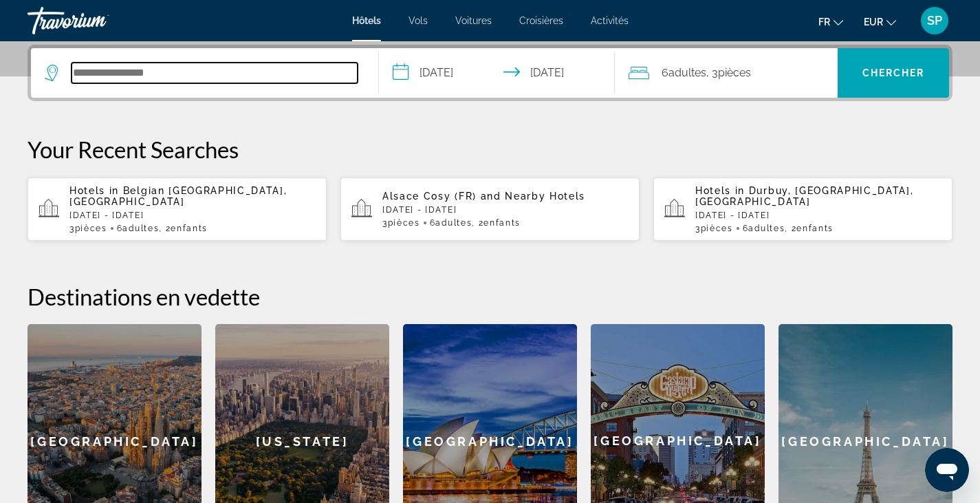
click at [269, 64] on input "Search hotel destination" at bounding box center [215, 73] width 286 height 21
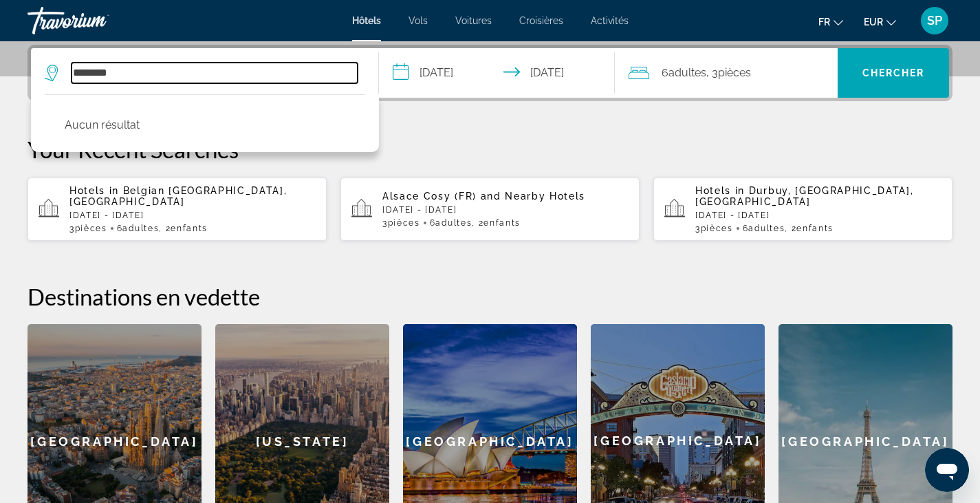
click at [268, 63] on input "********" at bounding box center [215, 73] width 286 height 21
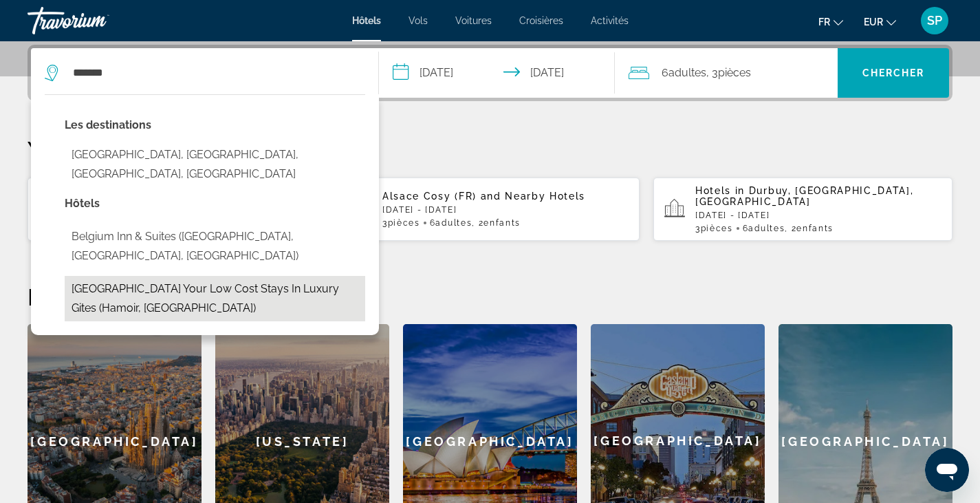
click at [190, 276] on button "Belgium Your Low cost Stays in Luxury Gites (Hamoir, BE)" at bounding box center [215, 298] width 300 height 45
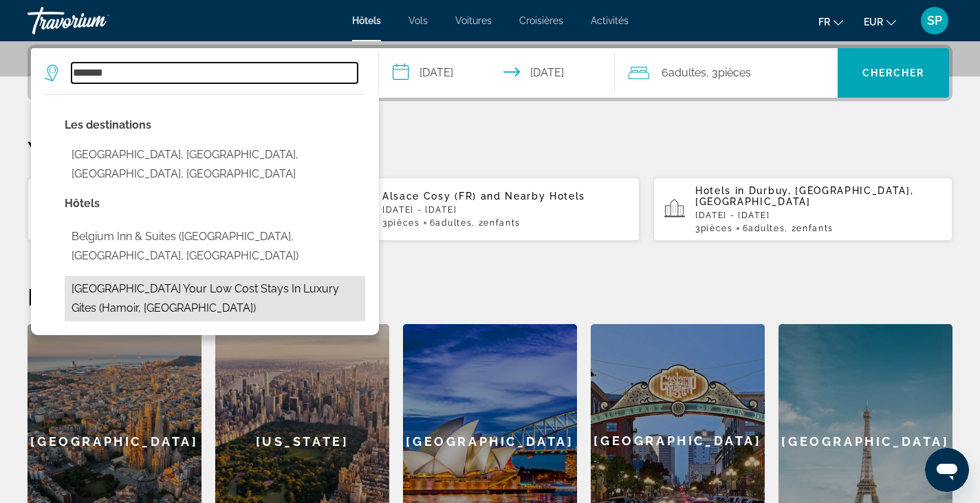
type input "**********"
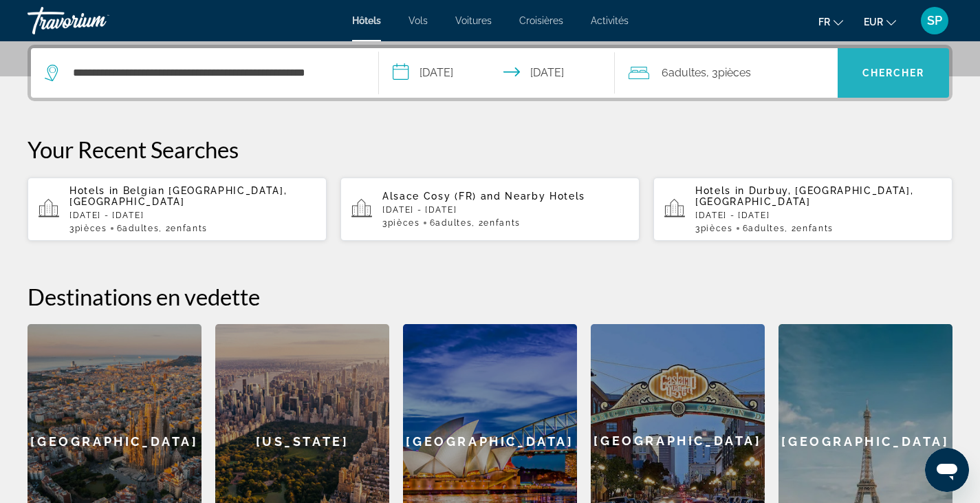
click at [863, 77] on span "Chercher" at bounding box center [893, 72] width 63 height 11
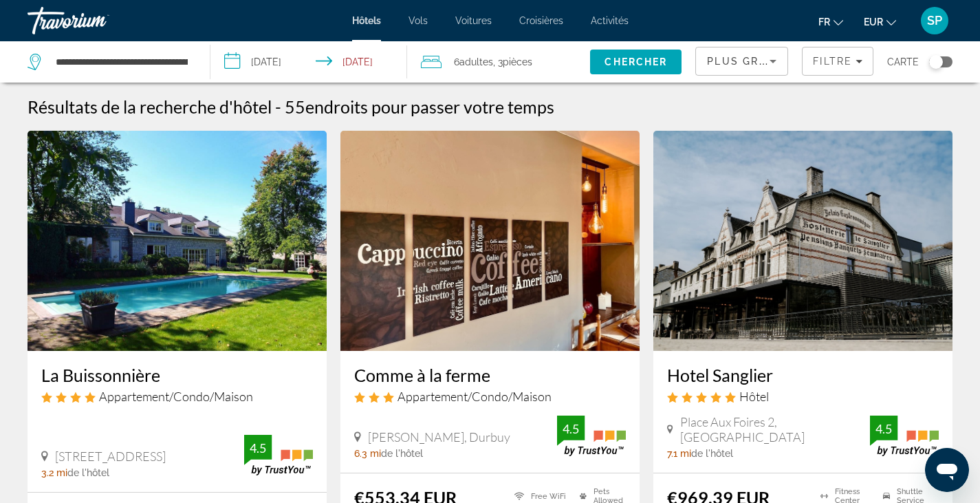
click at [942, 63] on div "Toggle map" at bounding box center [936, 62] width 14 height 14
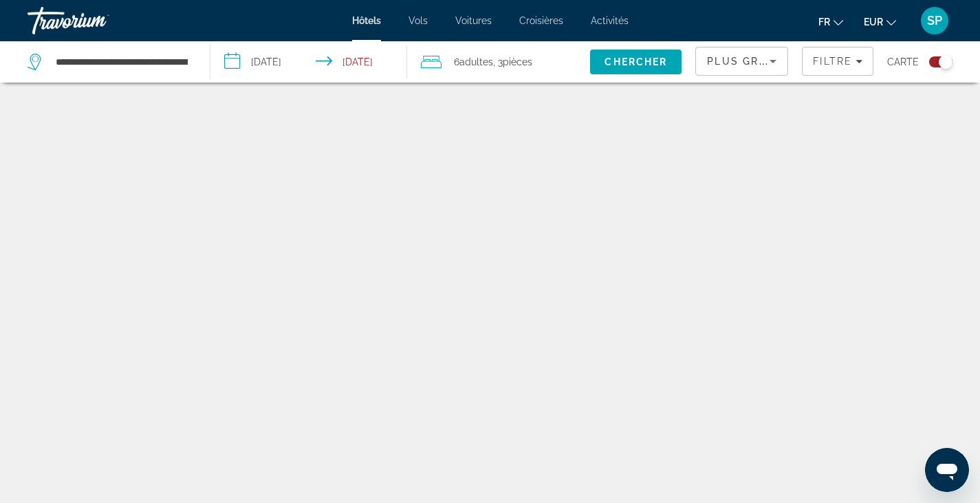
scroll to position [83, 0]
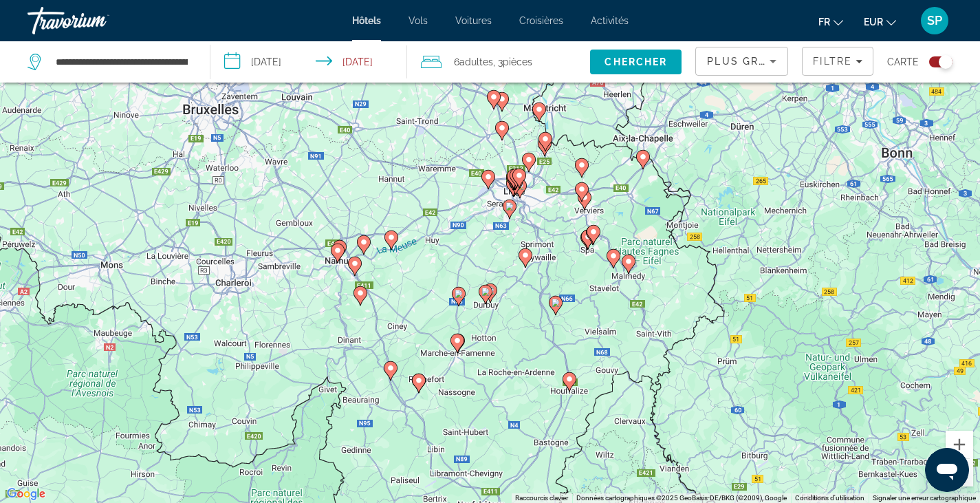
click at [420, 382] on image "Main content" at bounding box center [419, 380] width 8 height 8
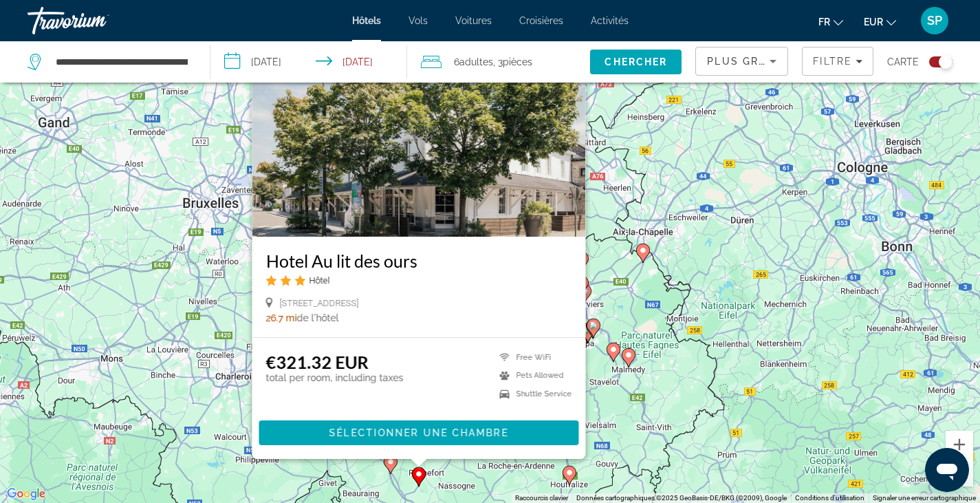
click at [387, 463] on image "Main content" at bounding box center [390, 461] width 8 height 8
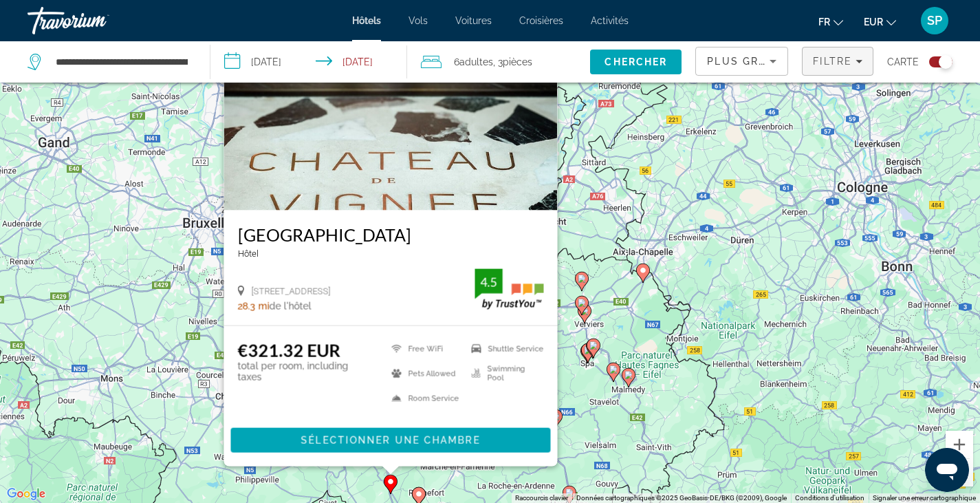
click at [837, 63] on span "Filtre" at bounding box center [832, 61] width 39 height 11
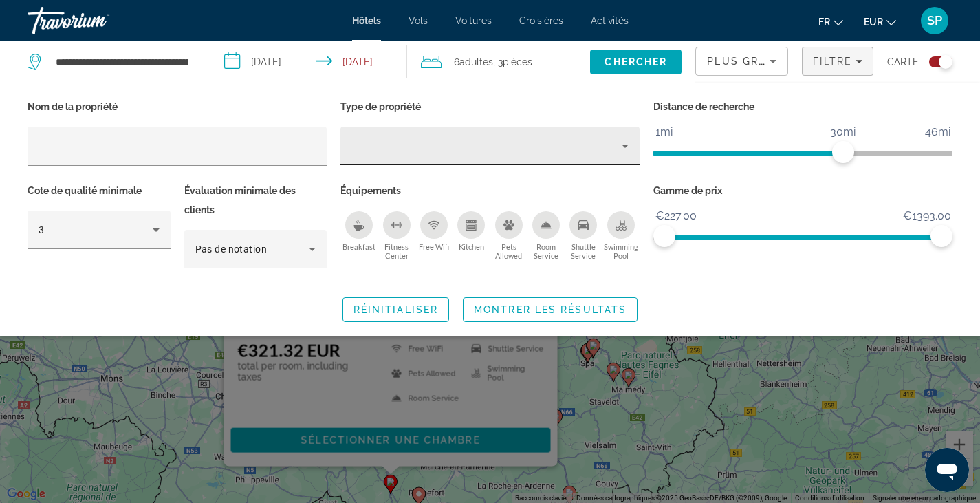
click at [390, 155] on div "Hotel Filters" at bounding box center [489, 146] width 277 height 39
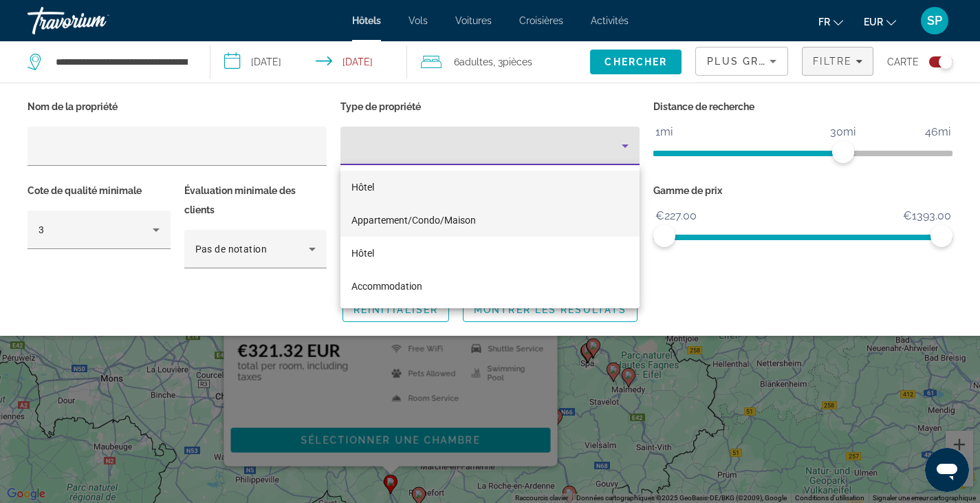
click at [371, 218] on span "Appartement/Condo/Maison" at bounding box center [413, 220] width 124 height 11
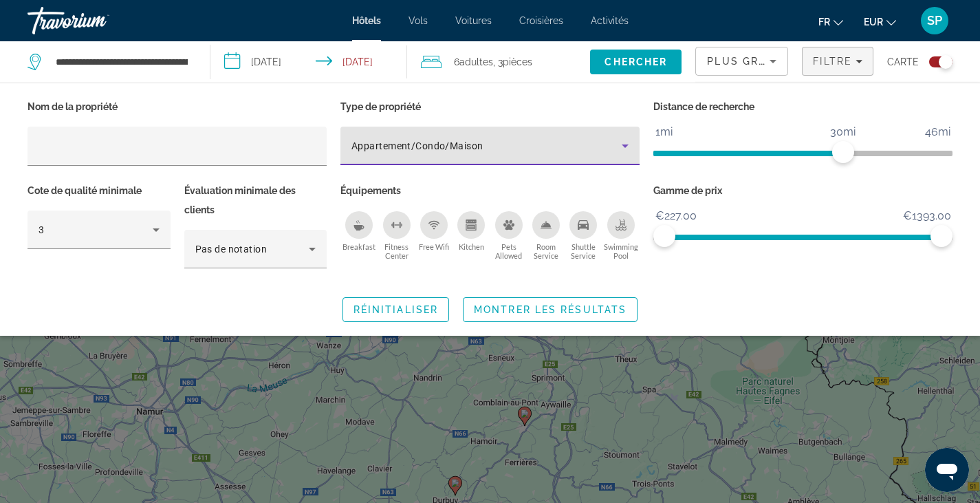
click at [935, 67] on div "Toggle map" at bounding box center [940, 61] width 23 height 11
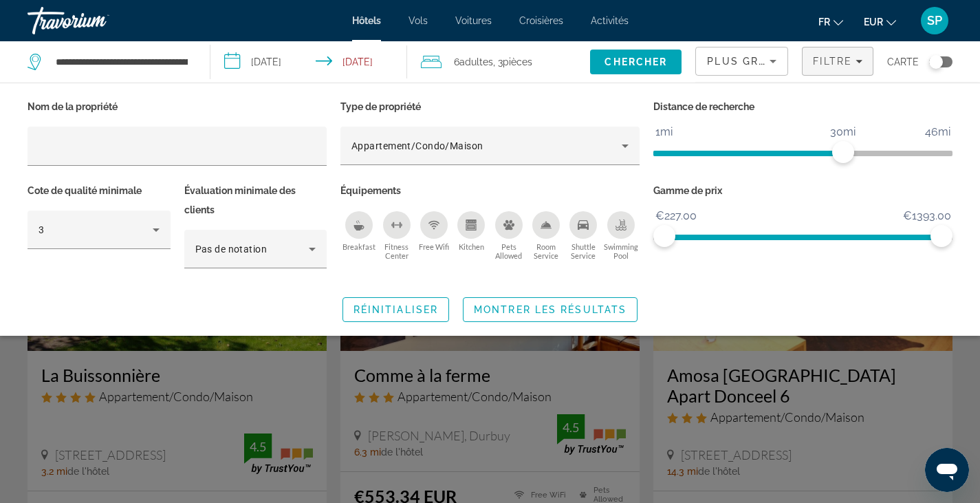
click at [943, 59] on div "Toggle map" at bounding box center [940, 61] width 23 height 11
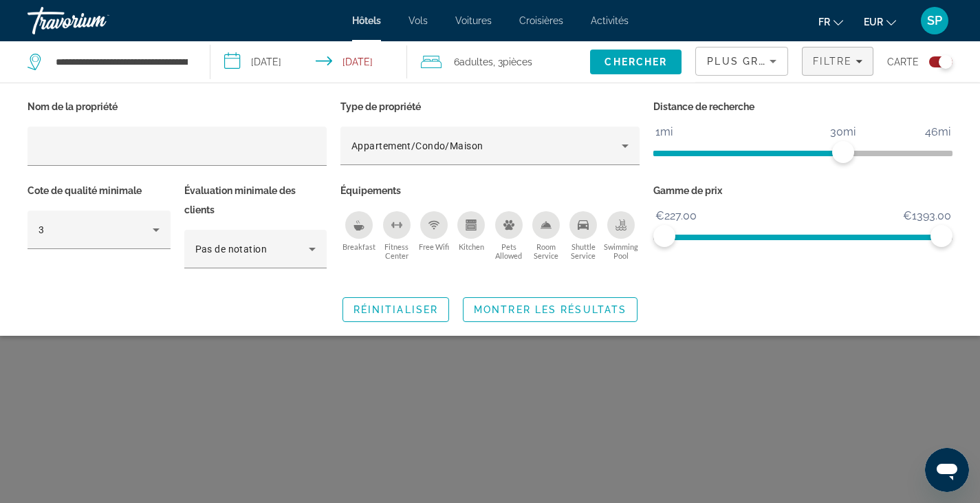
scroll to position [83, 0]
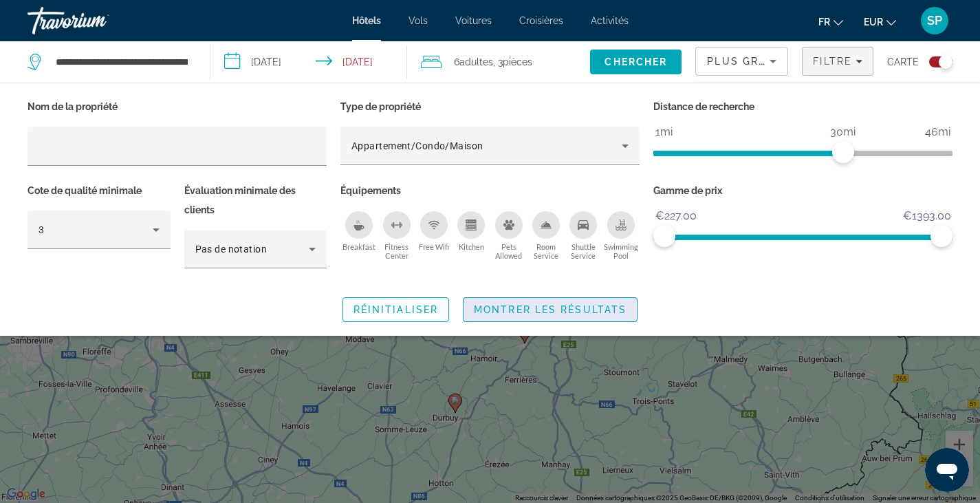
click at [565, 311] on span "Montrer les résultats" at bounding box center [550, 309] width 153 height 11
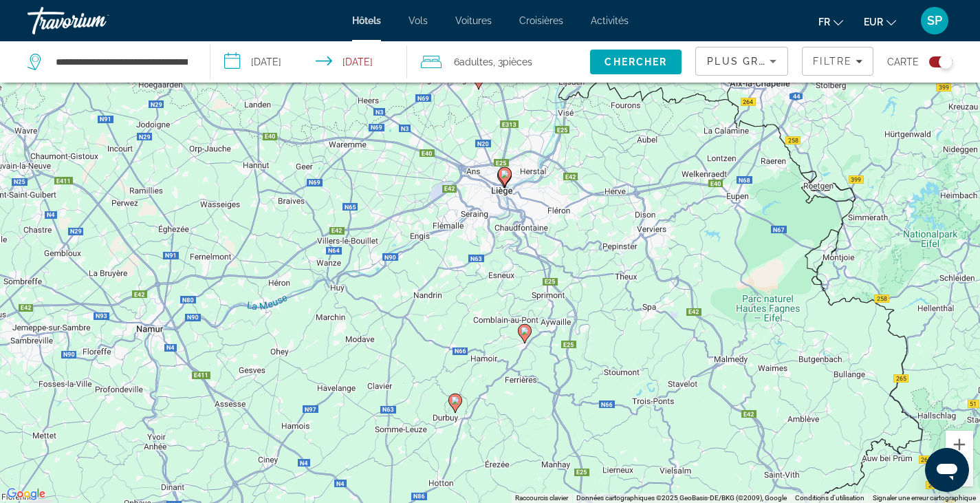
click at [457, 404] on image "Main content" at bounding box center [455, 400] width 8 height 8
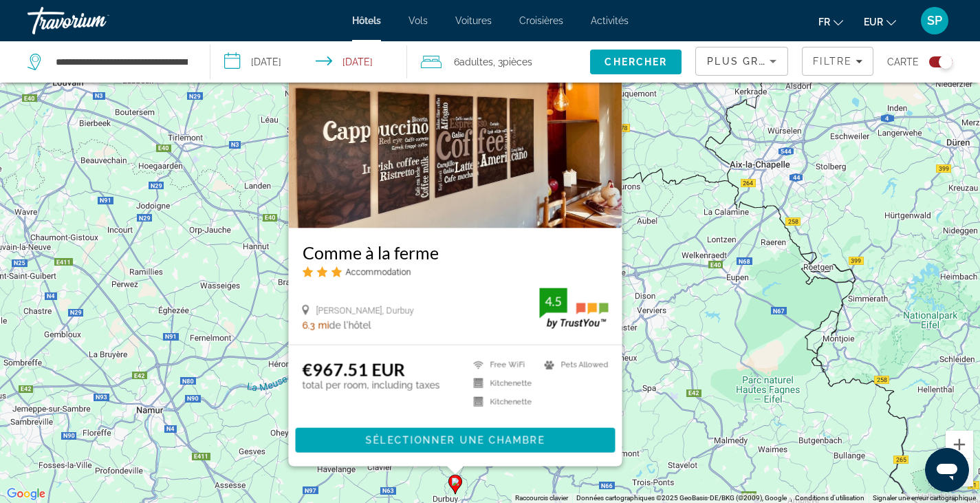
click at [637, 439] on div "Pour activer le glissement avec le clavier, appuyez sur Alt+Entrée. Une fois ce…" at bounding box center [490, 251] width 980 height 503
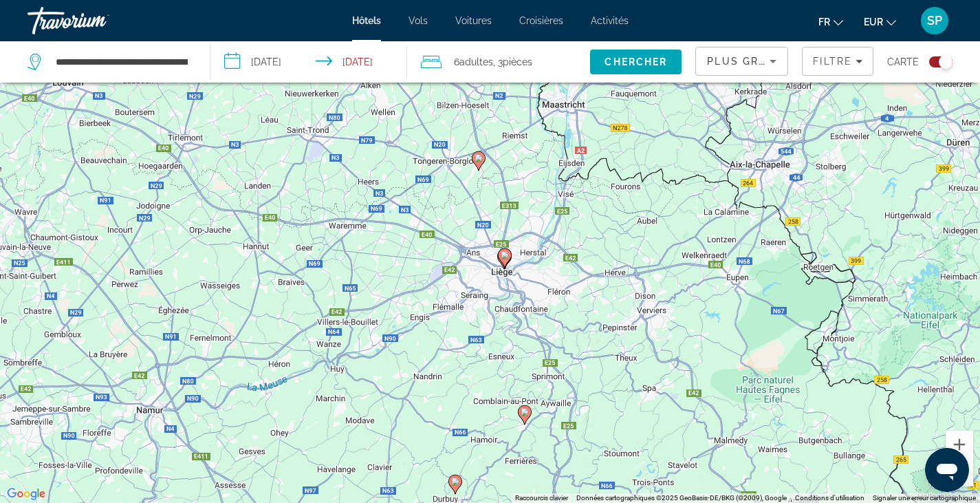
click at [522, 413] on image "Main content" at bounding box center [525, 412] width 8 height 8
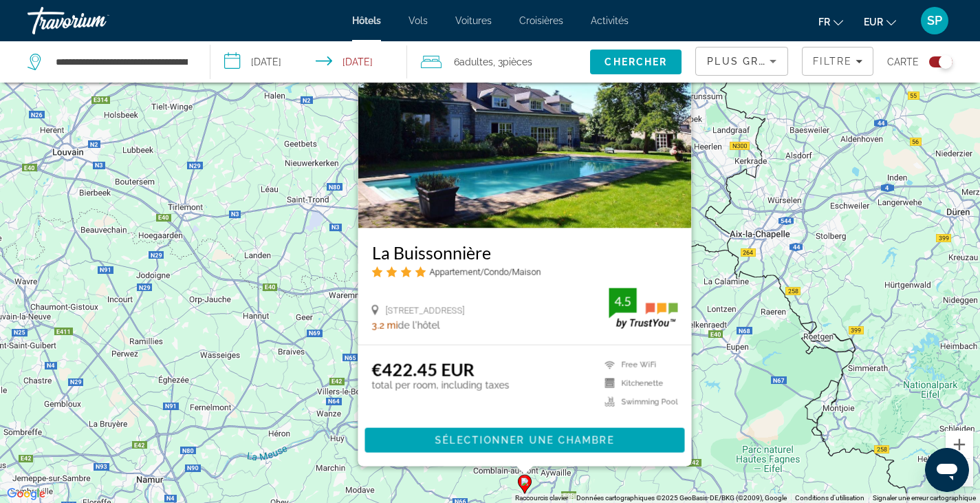
click at [749, 378] on div "Pour activer le glissement avec le clavier, appuyez sur Alt+Entrée. Une fois ce…" at bounding box center [490, 251] width 980 height 503
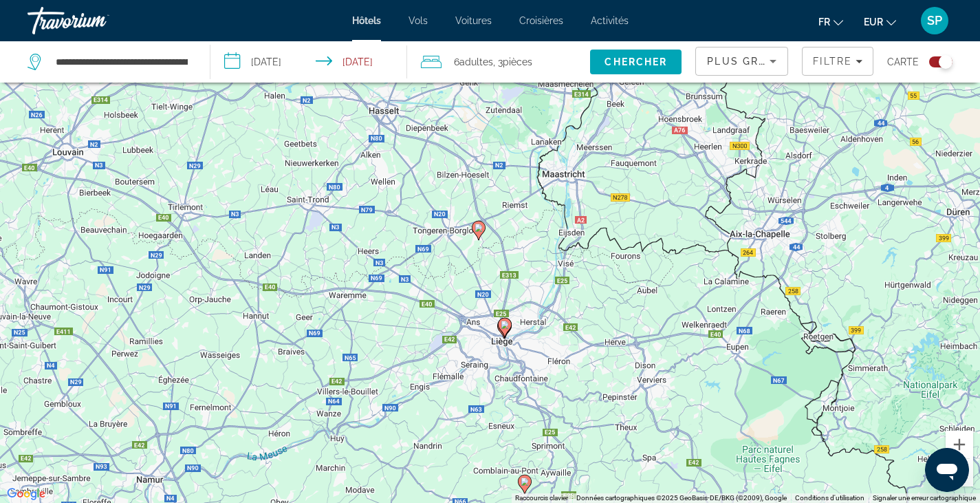
click at [479, 229] on image "Main content" at bounding box center [478, 227] width 8 height 8
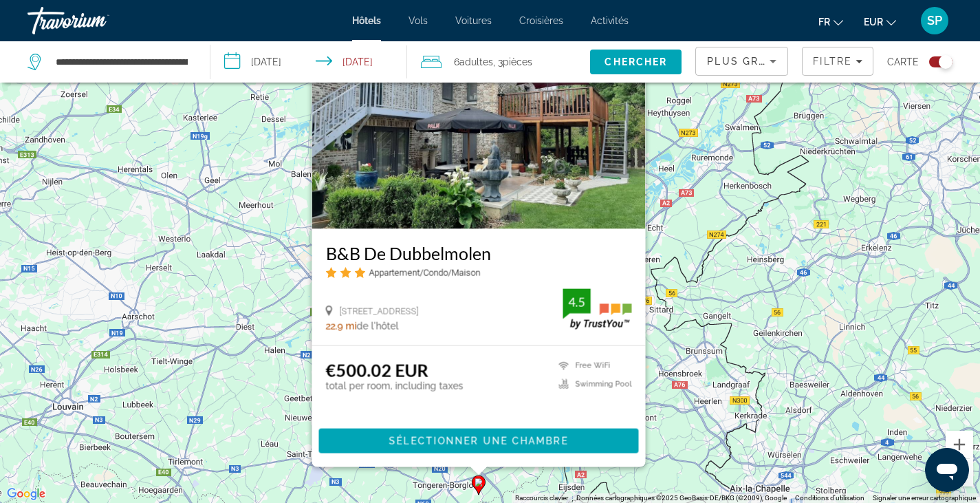
scroll to position [14, 0]
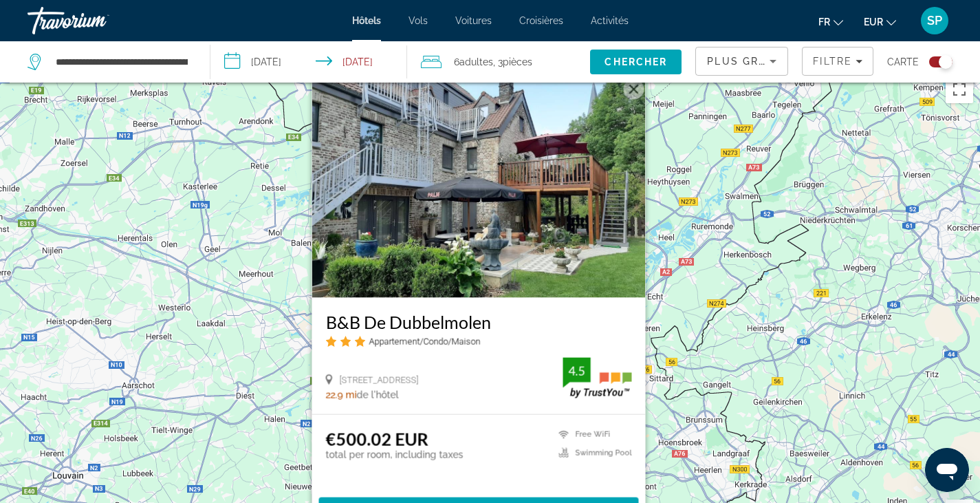
click at [266, 351] on div "Pour activer le glissement avec le clavier, appuyez sur Alt+Entrée. Une fois ce…" at bounding box center [490, 320] width 980 height 503
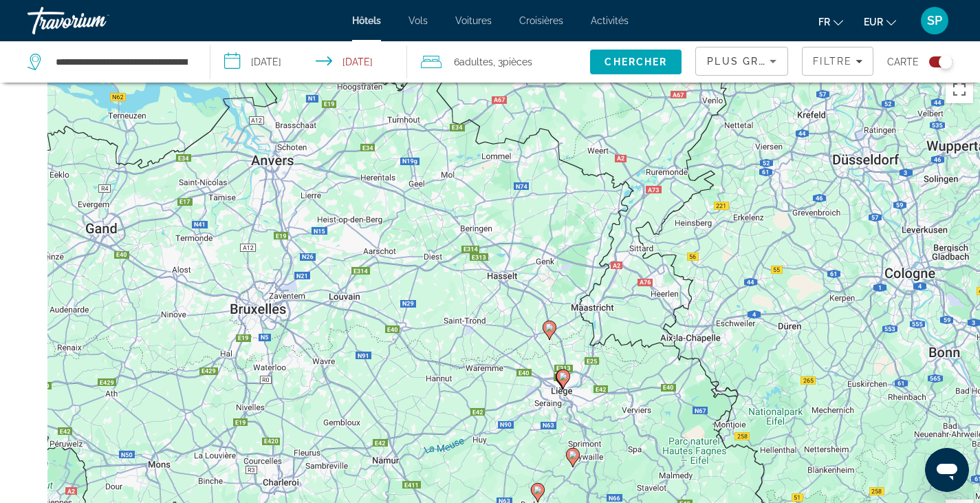
drag, startPoint x: 387, startPoint y: 353, endPoint x: 743, endPoint y: 163, distance: 403.9
click at [743, 163] on div "Pour activer le glissement avec le clavier, appuyez sur Alt+Entrée. Une fois ce…" at bounding box center [490, 320] width 980 height 503
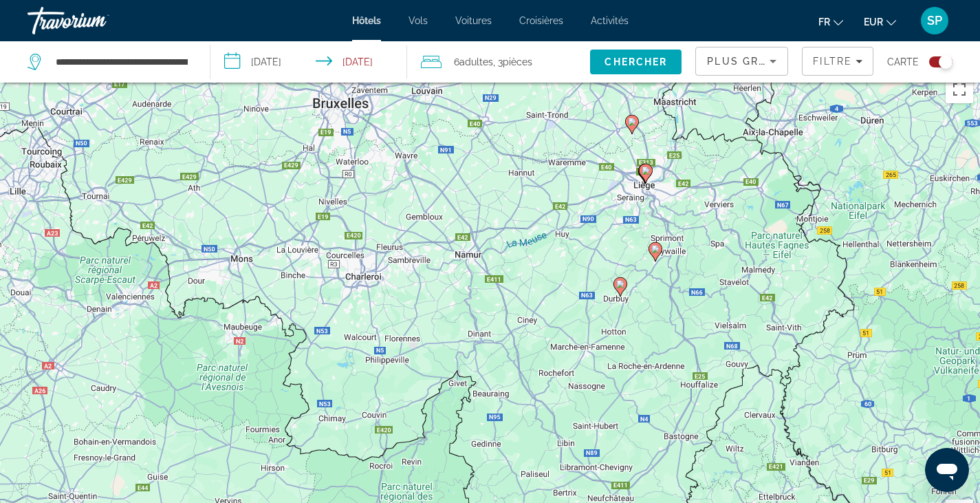
drag, startPoint x: 647, startPoint y: 316, endPoint x: 521, endPoint y: 201, distance: 170.4
click at [521, 201] on div "Pour activer le glissement avec le clavier, appuyez sur Alt+Entrée. Une fois ce…" at bounding box center [490, 320] width 980 height 503
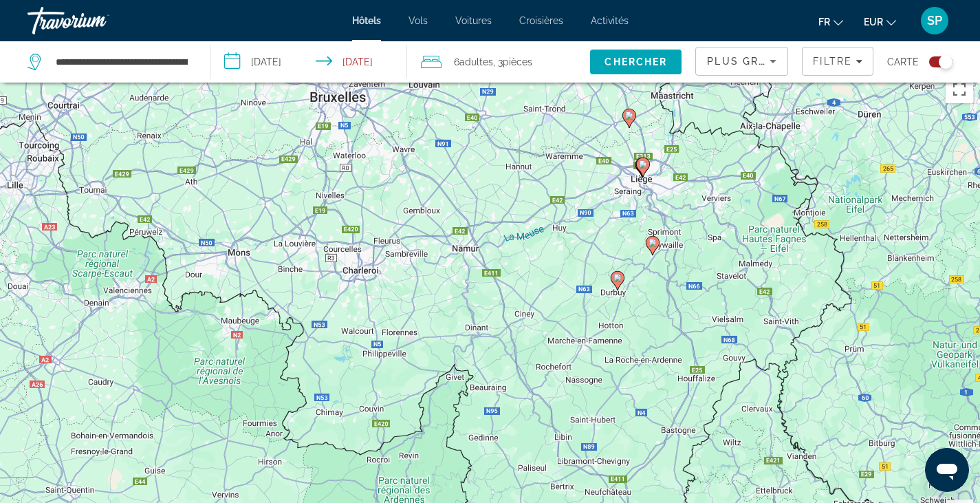
click at [653, 244] on image "Main content" at bounding box center [652, 243] width 8 height 8
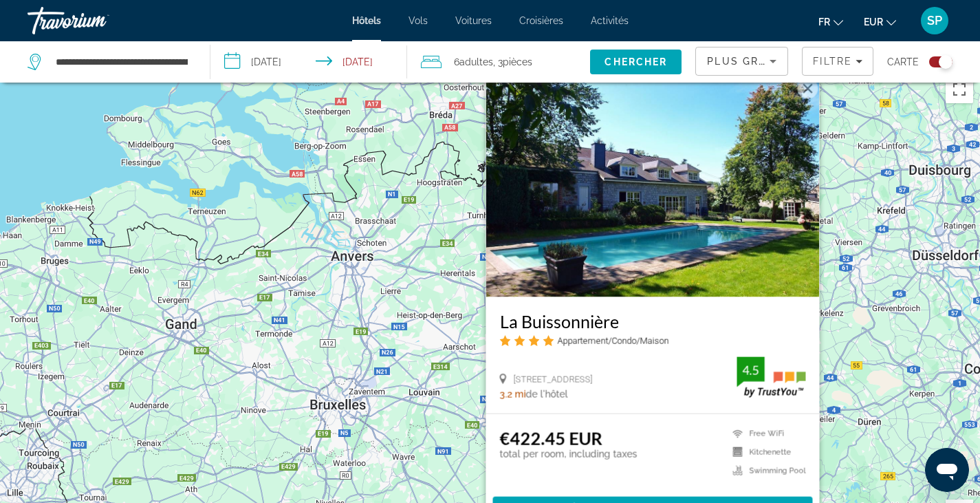
click at [399, 265] on div "Pour activer le glissement avec le clavier, appuyez sur Alt+Entrée. Une fois ce…" at bounding box center [490, 320] width 980 height 503
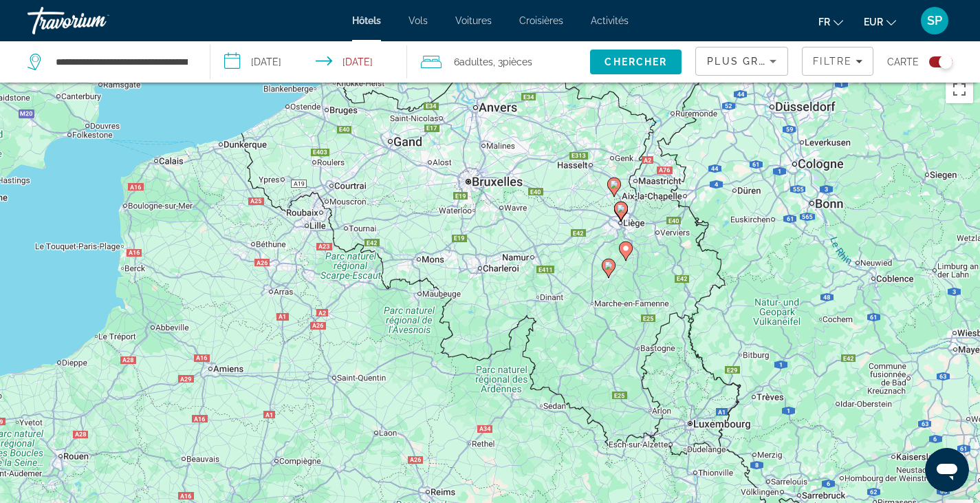
drag, startPoint x: 386, startPoint y: 362, endPoint x: 486, endPoint y: 207, distance: 185.0
click at [486, 207] on div "Pour activer le glissement avec le clavier, appuyez sur Alt+Entrée. Une fois ce…" at bounding box center [490, 320] width 980 height 503
click at [839, 72] on span "Filters" at bounding box center [837, 61] width 70 height 33
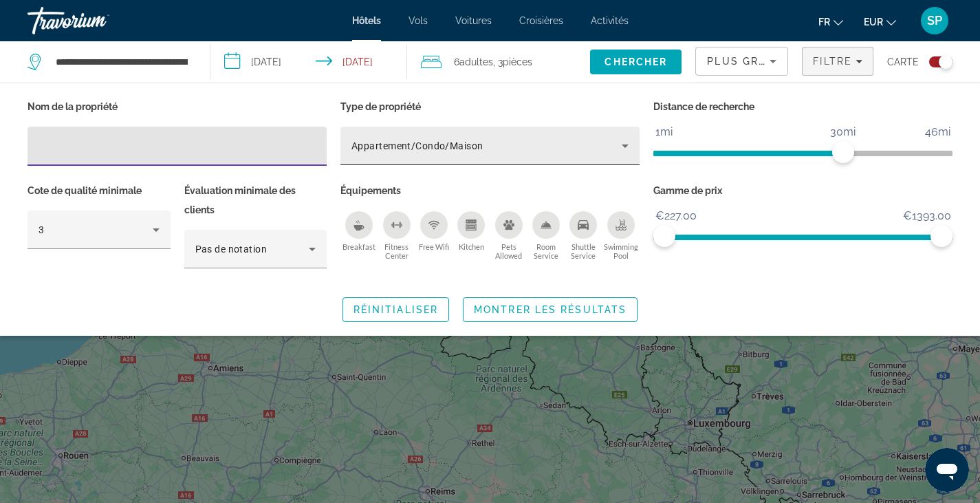
click at [488, 149] on div "Appartement/Condo/Maison" at bounding box center [486, 146] width 270 height 17
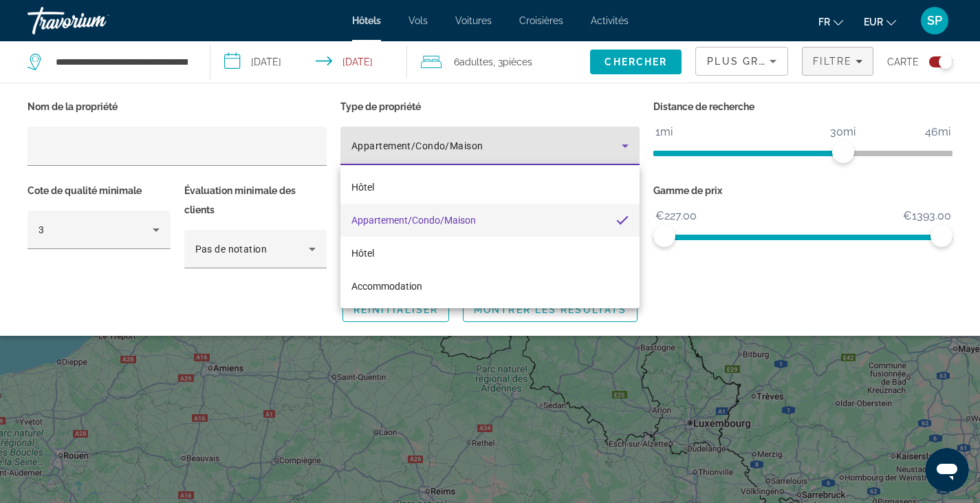
click at [107, 252] on div at bounding box center [490, 251] width 980 height 503
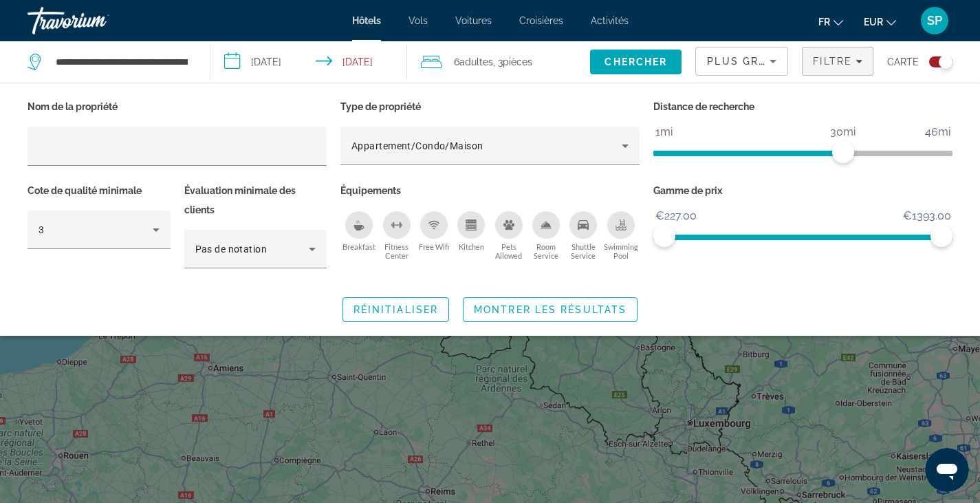
click at [353, 230] on div "Breakfast" at bounding box center [359, 225] width 28 height 28
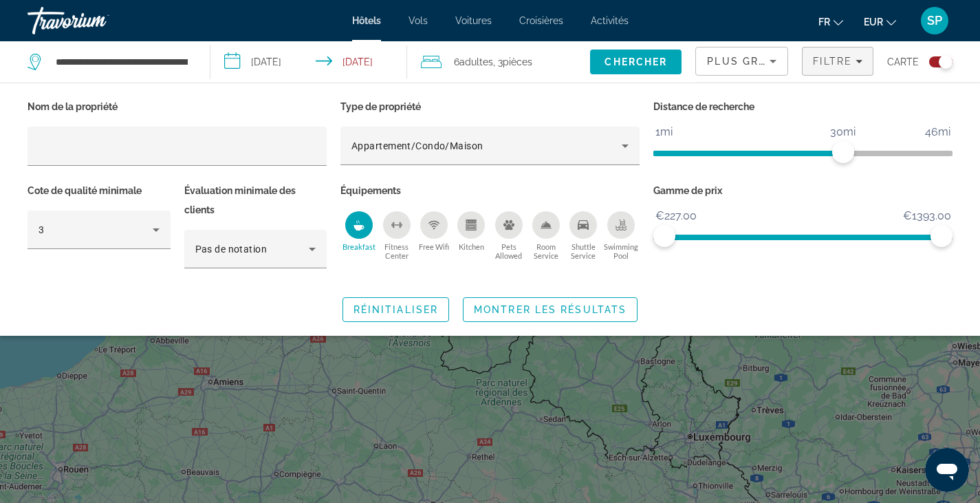
click at [353, 230] on div "Breakfast" at bounding box center [359, 225] width 28 height 28
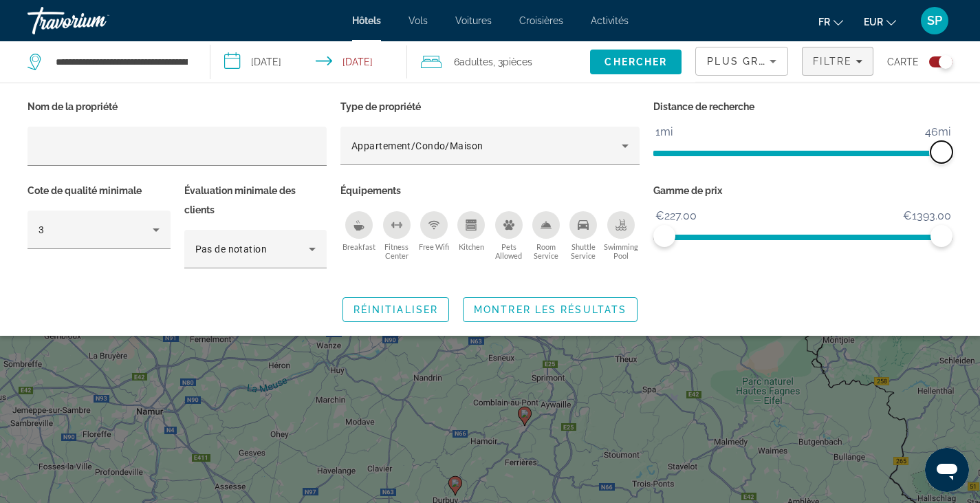
drag, startPoint x: 842, startPoint y: 151, endPoint x: 1005, endPoint y: 158, distance: 163.8
click at [980, 158] on html "**********" at bounding box center [490, 251] width 980 height 503
